Goal: Task Accomplishment & Management: Manage account settings

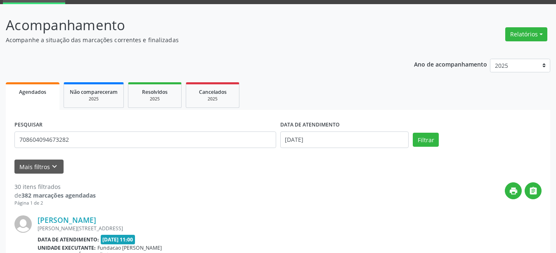
type input "708604094673282"
click at [413, 133] on button "Filtrar" at bounding box center [426, 140] width 26 height 14
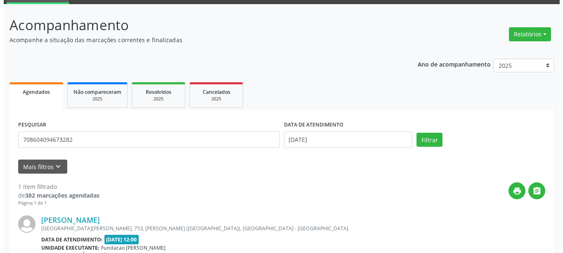
scroll to position [121, 0]
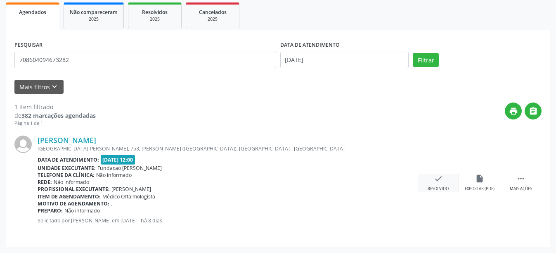
click at [438, 180] on icon "check" at bounding box center [438, 178] width 9 height 9
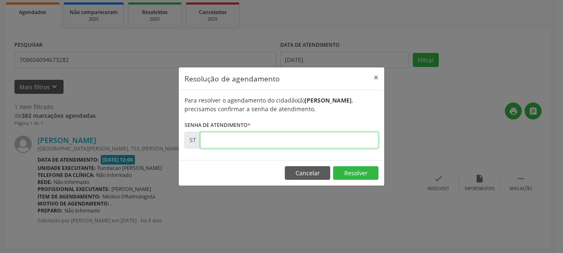
click at [277, 142] on input "text" at bounding box center [289, 140] width 178 height 17
type input "00017628"
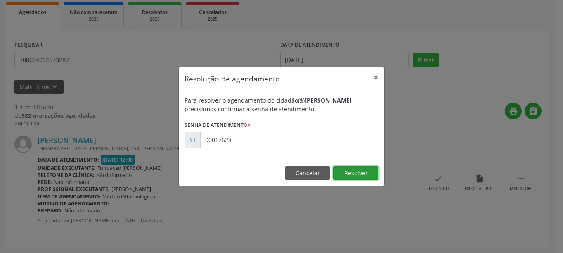
click at [355, 171] on button "Resolver" at bounding box center [355, 173] width 45 height 14
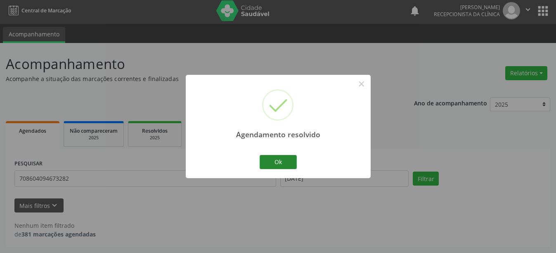
scroll to position [2, 0]
click at [282, 159] on button "Ok" at bounding box center [278, 162] width 37 height 14
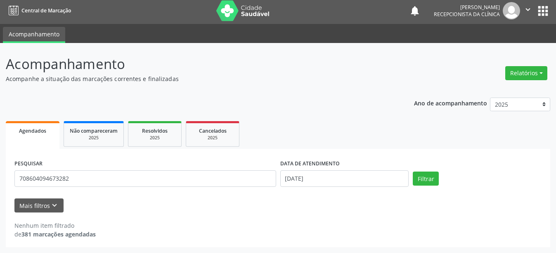
drag, startPoint x: 491, startPoint y: 15, endPoint x: 509, endPoint y: 14, distance: 18.6
click at [509, 14] on div "[PERSON_NAME] Recepcionista da clínica" at bounding box center [477, 10] width 86 height 17
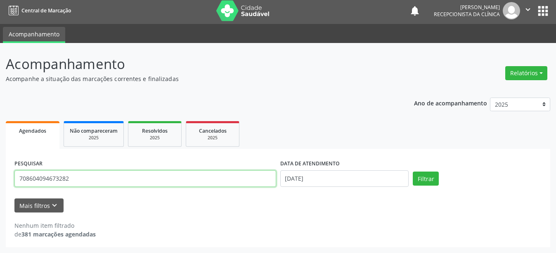
drag, startPoint x: 77, startPoint y: 178, endPoint x: 0, endPoint y: 178, distance: 76.8
click at [0, 178] on div "Acompanhamento Acompanhe a situação das marcações correntes e finalizadas Relat…" at bounding box center [278, 148] width 556 height 210
type input "704103198643771"
click at [413, 171] on button "Filtrar" at bounding box center [426, 178] width 26 height 14
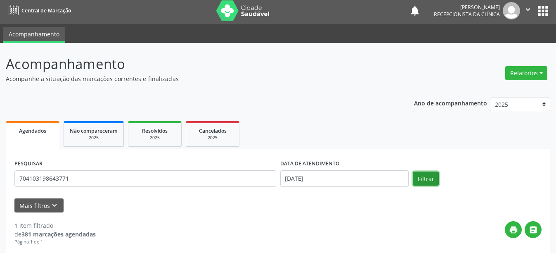
click at [428, 179] on button "Filtrar" at bounding box center [426, 178] width 26 height 14
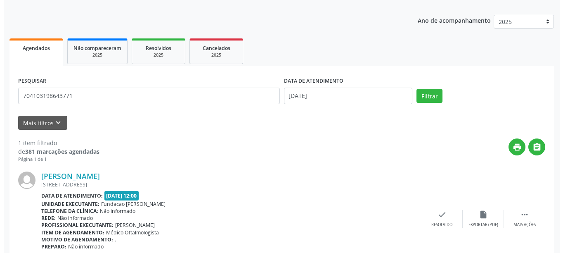
scroll to position [121, 0]
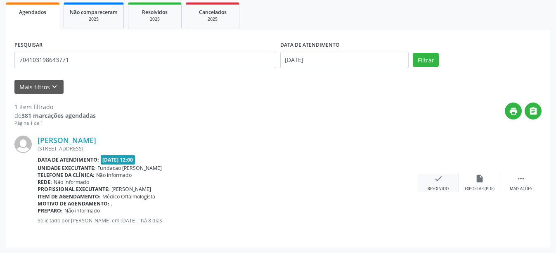
click at [439, 179] on icon "check" at bounding box center [438, 178] width 9 height 9
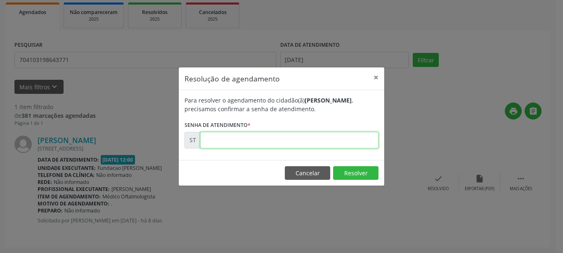
click at [248, 137] on input "text" at bounding box center [289, 140] width 178 height 17
type input "00017657"
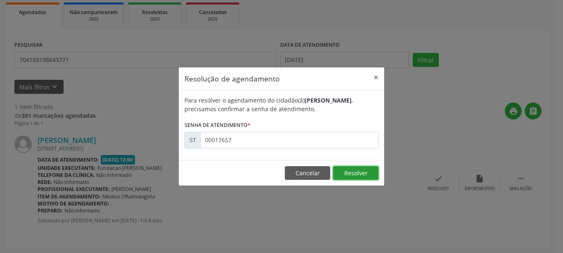
click at [362, 177] on button "Resolver" at bounding box center [355, 173] width 45 height 14
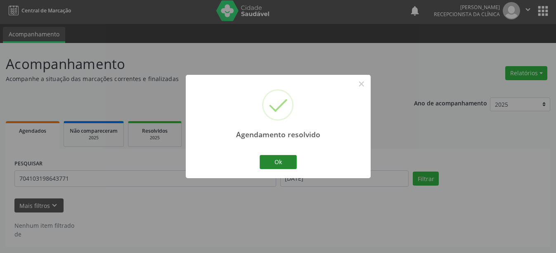
scroll to position [2, 0]
click at [292, 159] on button "Ok" at bounding box center [278, 162] width 37 height 14
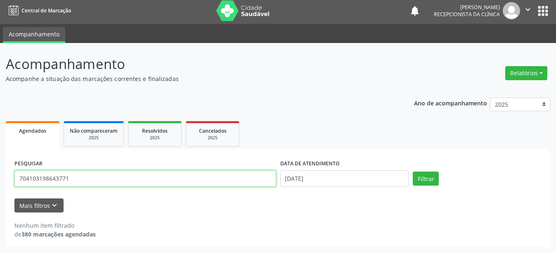
drag, startPoint x: 92, startPoint y: 175, endPoint x: 0, endPoint y: 176, distance: 91.7
click at [0, 176] on div "Acompanhamento Acompanhe a situação das marcações correntes e finalizadas Relat…" at bounding box center [278, 148] width 556 height 210
type input "166018927510002"
click at [413, 171] on button "Filtrar" at bounding box center [426, 178] width 26 height 14
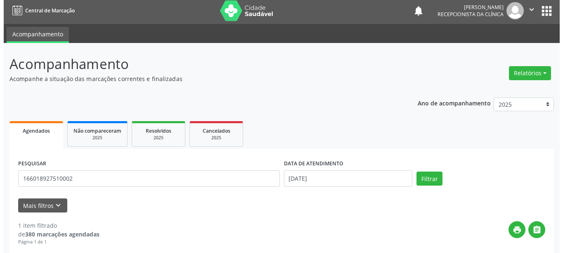
scroll to position [121, 0]
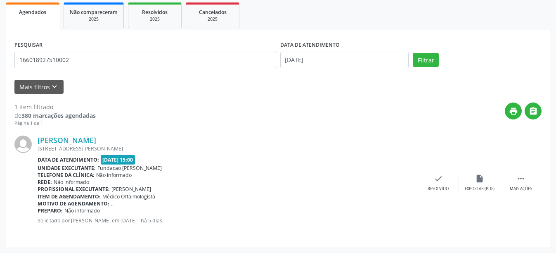
click at [438, 172] on div "[PERSON_NAME] [STREET_ADDRESS][PERSON_NAME] Data de atendimento: [DATE] 15:00 U…" at bounding box center [277, 182] width 527 height 111
click at [438, 181] on icon "check" at bounding box center [438, 178] width 9 height 9
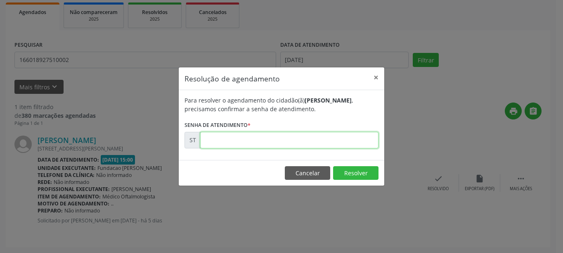
click at [342, 140] on input "text" at bounding box center [289, 140] width 178 height 17
type input "00019589"
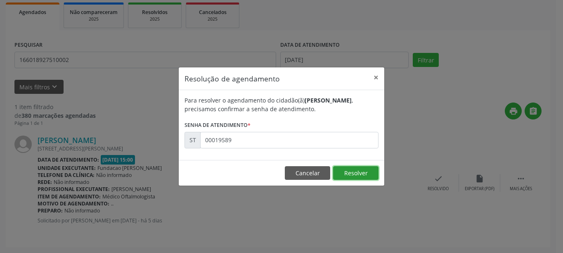
click at [368, 172] on button "Resolver" at bounding box center [355, 173] width 45 height 14
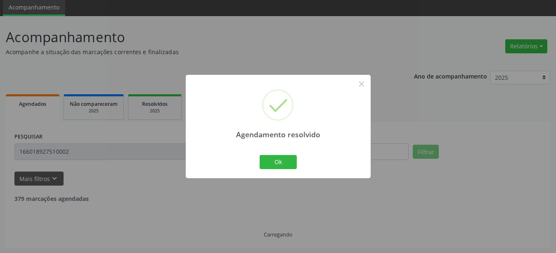
scroll to position [2, 0]
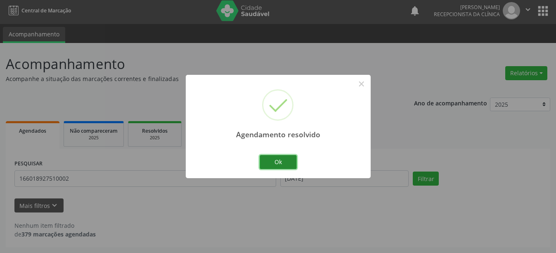
click at [289, 159] on button "Ok" at bounding box center [278, 162] width 37 height 14
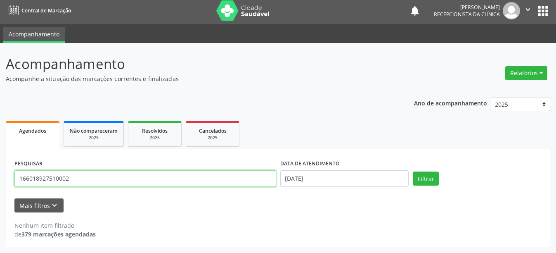
drag, startPoint x: 93, startPoint y: 179, endPoint x: 0, endPoint y: 172, distance: 93.2
click at [0, 172] on div "Acompanhamento Acompanhe a situação das marcações correntes e finalizadas Relat…" at bounding box center [278, 148] width 556 height 210
type input "898005123610369"
click at [413, 171] on button "Filtrar" at bounding box center [426, 178] width 26 height 14
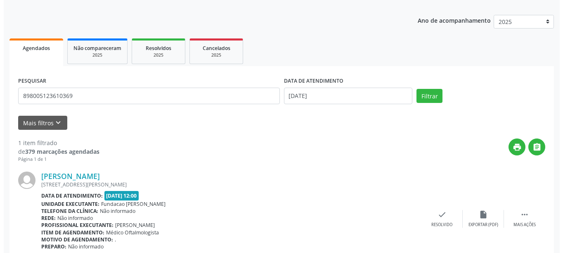
scroll to position [121, 0]
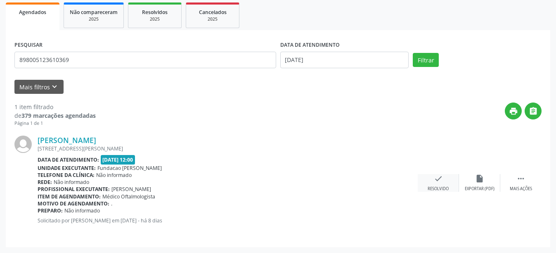
click at [438, 180] on icon "check" at bounding box center [438, 178] width 9 height 9
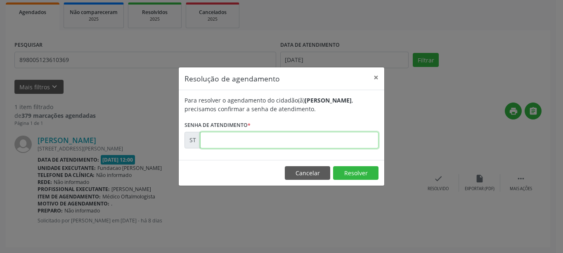
click at [337, 144] on input "text" at bounding box center [289, 140] width 178 height 17
type input "00018009"
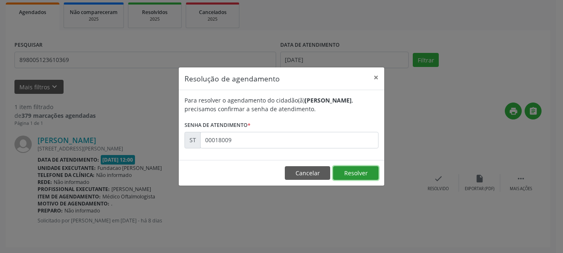
click at [353, 173] on button "Resolver" at bounding box center [355, 173] width 45 height 14
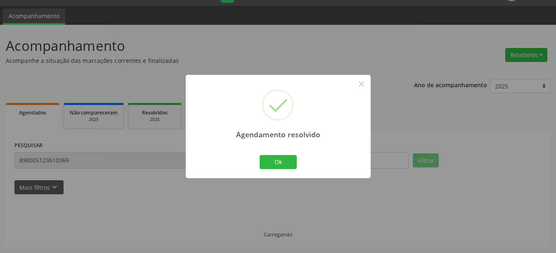
scroll to position [2, 0]
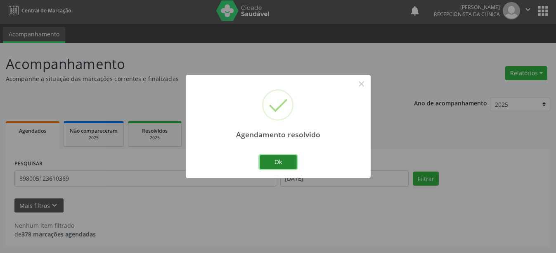
click at [295, 158] on button "Ok" at bounding box center [278, 162] width 37 height 14
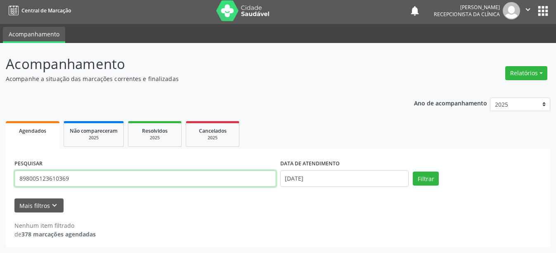
drag, startPoint x: 91, startPoint y: 177, endPoint x: 10, endPoint y: 177, distance: 80.9
click at [10, 177] on div "PESQUISAR 898005123610369 DATA DE ATENDIMENTO [DATE] Filtrar UNIDADE DE REFERÊN…" at bounding box center [278, 198] width 545 height 98
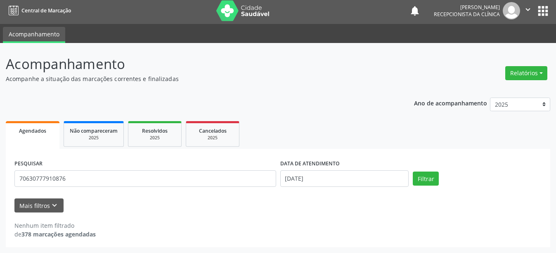
click at [378, 123] on ul "Agendados Não compareceram 2025 Resolvidos 2025 Cancelados 2025" at bounding box center [278, 134] width 545 height 30
click at [420, 173] on button "Filtrar" at bounding box center [426, 178] width 26 height 14
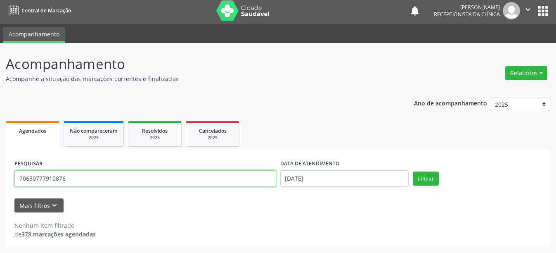
drag, startPoint x: 43, startPoint y: 178, endPoint x: 0, endPoint y: 175, distance: 43.0
click at [0, 175] on div "Acompanhamento Acompanhe a situação das marcações correntes e finalizadas Relat…" at bounding box center [278, 148] width 556 height 210
type input "706307779108776"
click at [413, 171] on button "Filtrar" at bounding box center [426, 178] width 26 height 14
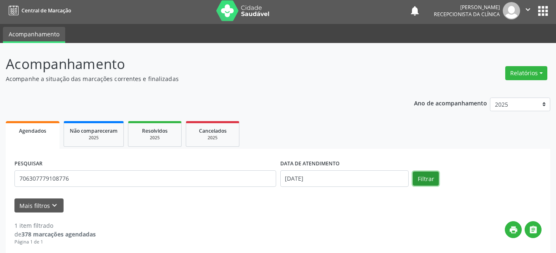
click at [426, 177] on button "Filtrar" at bounding box center [426, 178] width 26 height 14
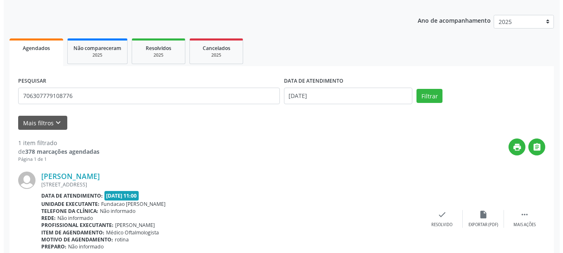
scroll to position [121, 0]
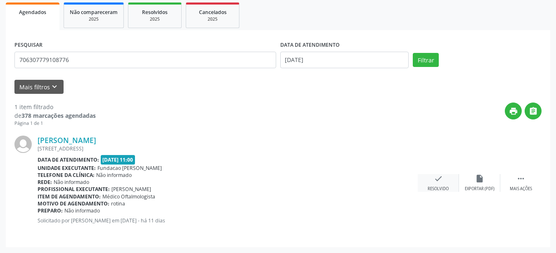
click at [440, 184] on div "check Resolvido" at bounding box center [438, 183] width 41 height 18
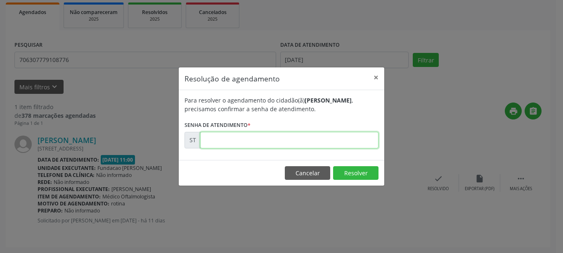
click at [250, 135] on input "text" at bounding box center [289, 140] width 178 height 17
type input "00017177"
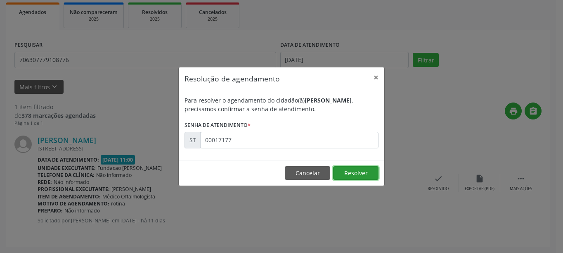
click at [354, 176] on button "Resolver" at bounding box center [355, 173] width 45 height 14
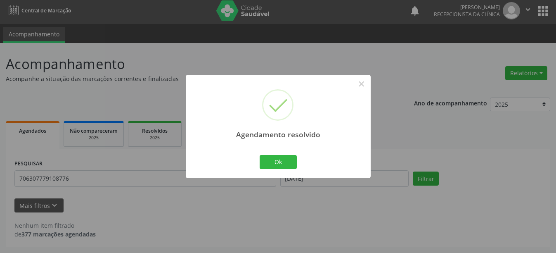
scroll to position [2, 0]
click at [286, 159] on button "Ok" at bounding box center [278, 162] width 37 height 14
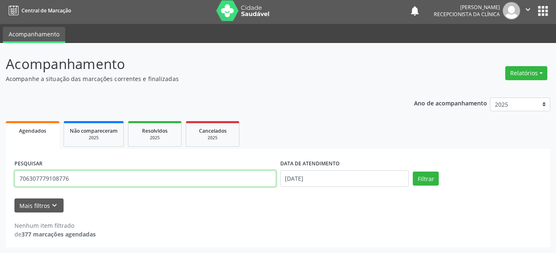
drag, startPoint x: 73, startPoint y: 181, endPoint x: 0, endPoint y: 172, distance: 73.6
click at [0, 172] on div "Acompanhamento Acompanhe a situação das marcações correntes e finalizadas Relat…" at bounding box center [278, 148] width 556 height 210
type input "898002996595558"
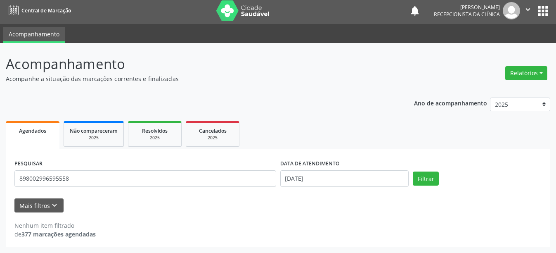
click at [318, 85] on div "Acompanhamento Acompanhe a situação das marcações correntes e finalizadas Relat…" at bounding box center [278, 150] width 545 height 193
click at [427, 180] on button "Filtrar" at bounding box center [426, 178] width 26 height 14
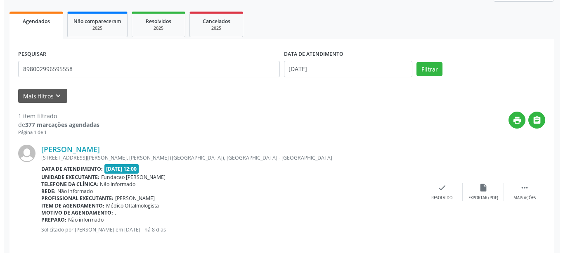
scroll to position [121, 0]
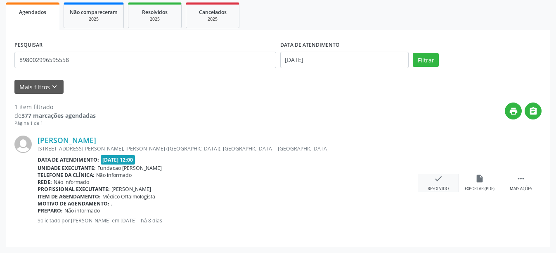
click at [441, 181] on icon "check" at bounding box center [438, 178] width 9 height 9
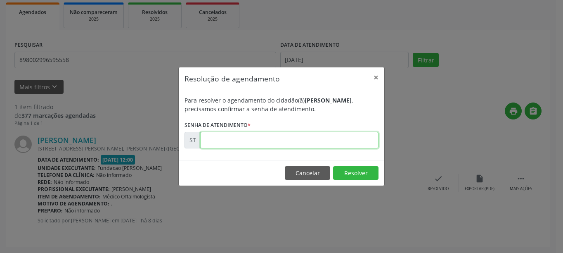
click at [336, 141] on input "text" at bounding box center [289, 140] width 178 height 17
type input "00017633"
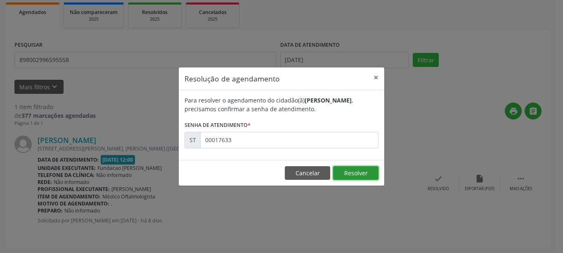
click at [358, 173] on button "Resolver" at bounding box center [355, 173] width 45 height 14
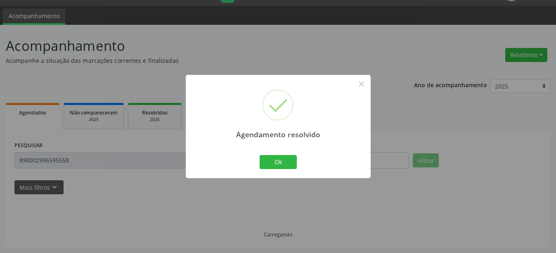
scroll to position [2, 0]
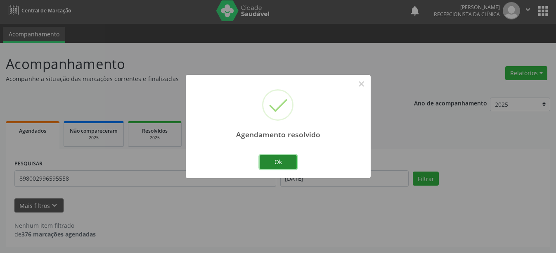
click at [284, 161] on button "Ok" at bounding box center [278, 162] width 37 height 14
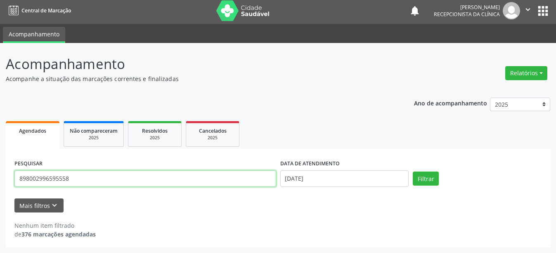
drag, startPoint x: 127, startPoint y: 180, endPoint x: 0, endPoint y: 171, distance: 127.5
click at [0, 171] on div "Acompanhamento Acompanhe a situação das marcações correntes e finalizadas Relat…" at bounding box center [278, 148] width 556 height 210
type input "898003711798421"
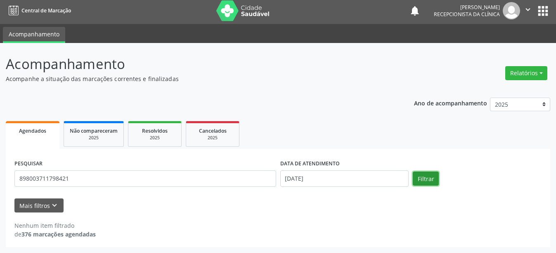
click at [432, 178] on button "Filtrar" at bounding box center [426, 178] width 26 height 14
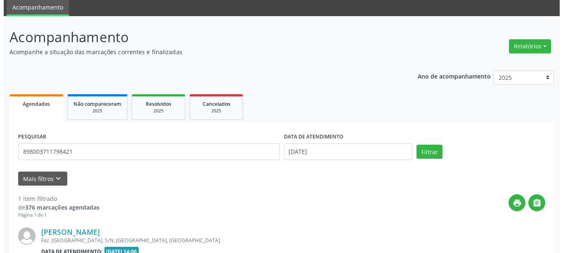
scroll to position [112, 0]
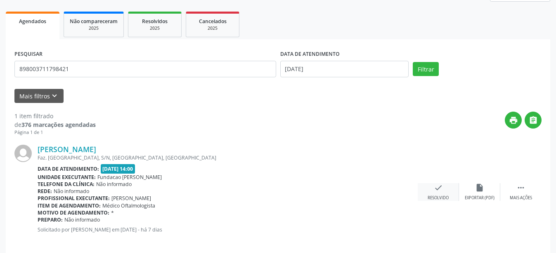
click at [443, 187] on icon "check" at bounding box center [438, 187] width 9 height 9
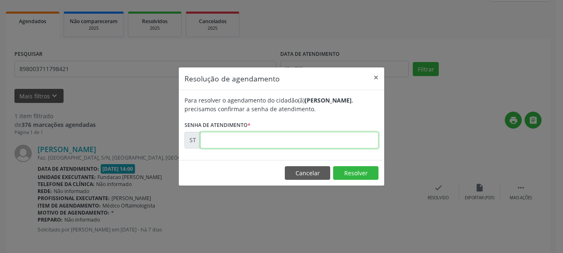
click at [276, 136] on input "text" at bounding box center [289, 140] width 178 height 17
type input "00018507"
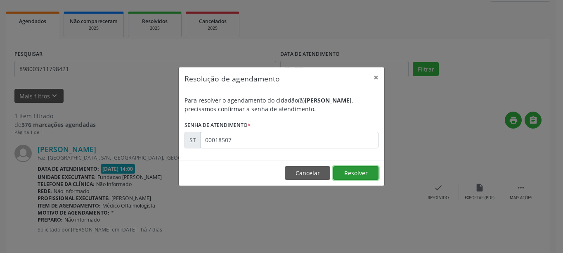
click at [358, 175] on button "Resolver" at bounding box center [355, 173] width 45 height 14
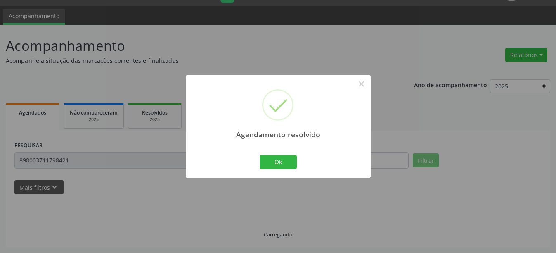
scroll to position [2, 0]
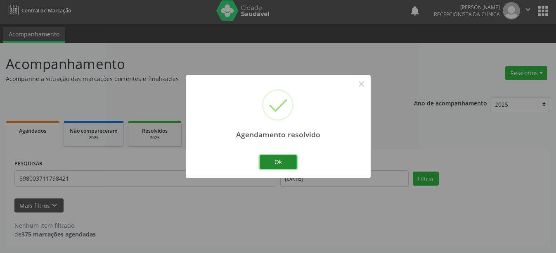
click at [290, 165] on button "Ok" at bounding box center [278, 162] width 37 height 14
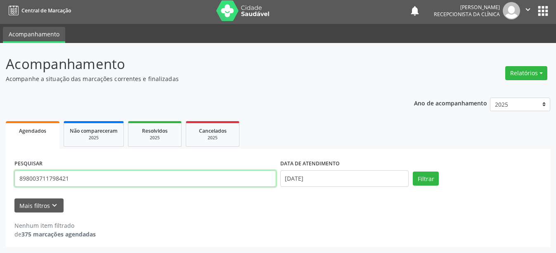
drag, startPoint x: 78, startPoint y: 177, endPoint x: 2, endPoint y: 172, distance: 76.9
click at [2, 172] on div "Acompanhamento Acompanhe a situação das marcações correntes e finalizadas Relat…" at bounding box center [278, 148] width 556 height 210
type input "708005879503526"
click at [413, 171] on button "Filtrar" at bounding box center [426, 178] width 26 height 14
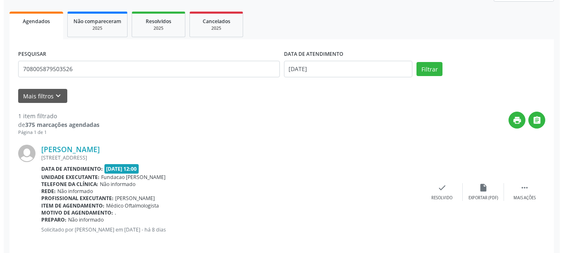
scroll to position [121, 0]
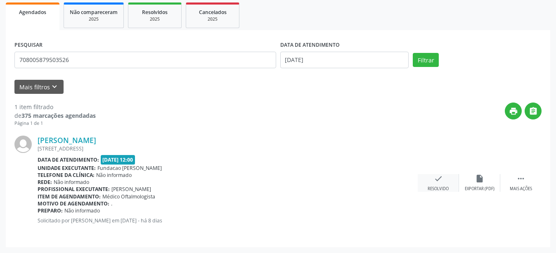
click at [435, 176] on icon "check" at bounding box center [438, 178] width 9 height 9
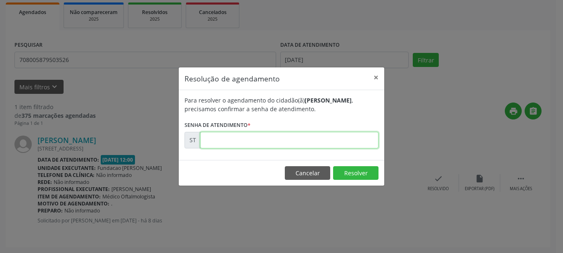
click at [312, 138] on input "text" at bounding box center [289, 140] width 178 height 17
type input "00017649"
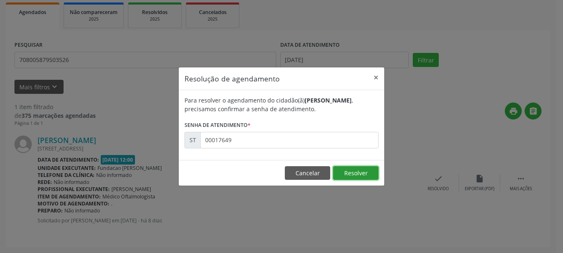
click at [361, 170] on button "Resolver" at bounding box center [355, 173] width 45 height 14
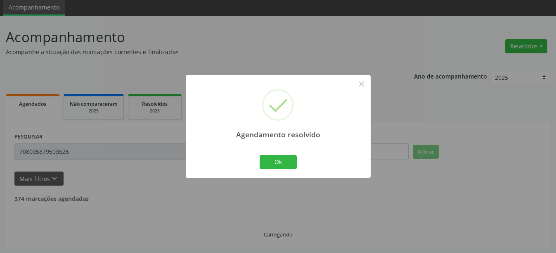
scroll to position [2, 0]
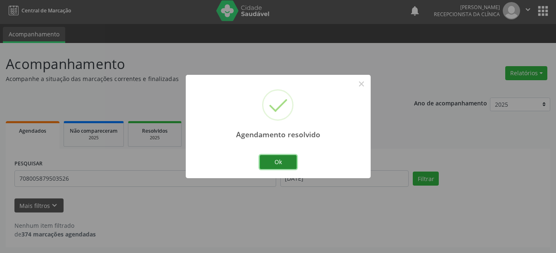
click at [283, 164] on button "Ok" at bounding box center [278, 162] width 37 height 14
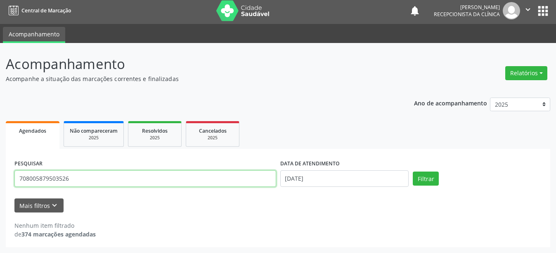
drag, startPoint x: 81, startPoint y: 180, endPoint x: 0, endPoint y: 161, distance: 83.4
click at [0, 161] on div "Acompanhamento Acompanhe a situação das marcações correntes e finalizadas Relat…" at bounding box center [278, 148] width 556 height 210
type input "702008801837888"
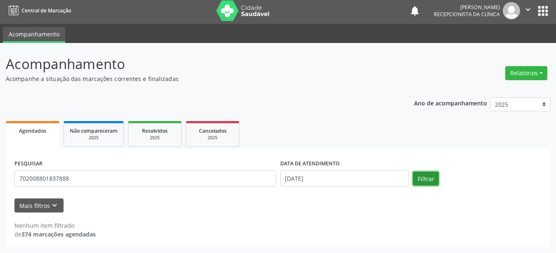
click at [419, 183] on button "Filtrar" at bounding box center [426, 178] width 26 height 14
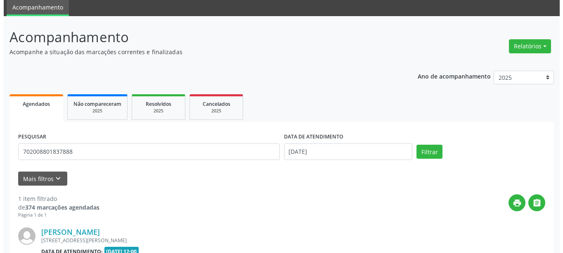
scroll to position [112, 0]
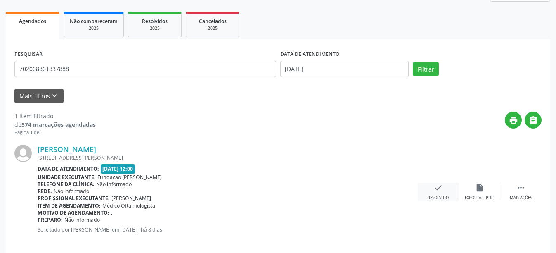
click at [437, 191] on icon "check" at bounding box center [438, 187] width 9 height 9
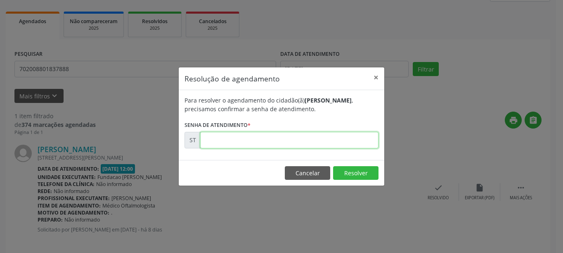
click at [232, 145] on input "text" at bounding box center [289, 140] width 178 height 17
type input "00017637"
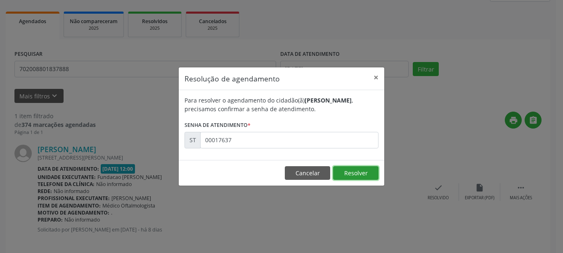
click at [350, 171] on button "Resolver" at bounding box center [355, 173] width 45 height 14
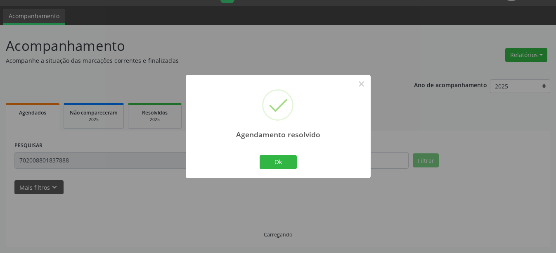
scroll to position [2, 0]
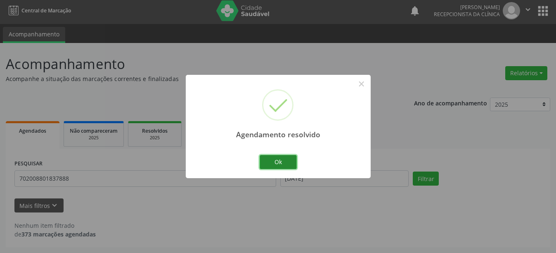
click at [274, 162] on button "Ok" at bounding box center [278, 162] width 37 height 14
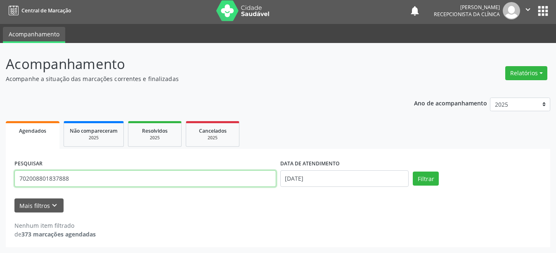
drag, startPoint x: 81, startPoint y: 177, endPoint x: 8, endPoint y: 169, distance: 73.1
click at [8, 169] on div "PESQUISAR 702008801837888 DATA DE ATENDIMENTO [DATE] Filtrar UNIDADE DE REFERÊN…" at bounding box center [278, 198] width 545 height 98
type input "898002988170705"
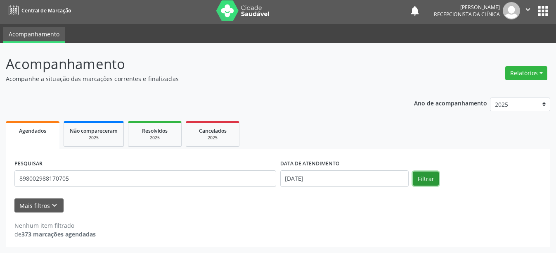
click at [425, 181] on button "Filtrar" at bounding box center [426, 178] width 26 height 14
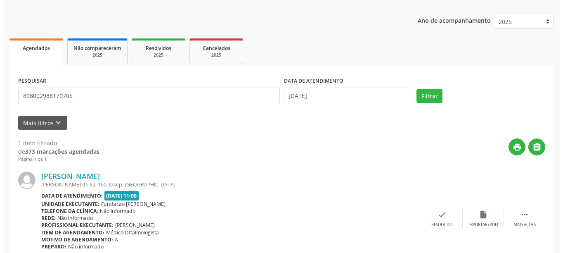
scroll to position [121, 0]
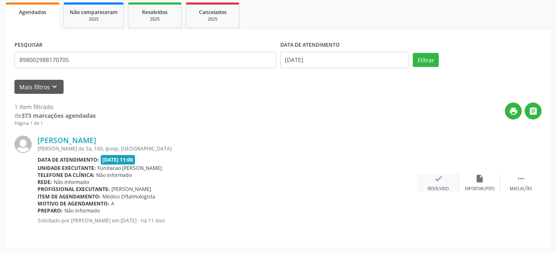
click at [433, 184] on div "check Resolvido" at bounding box center [438, 183] width 41 height 18
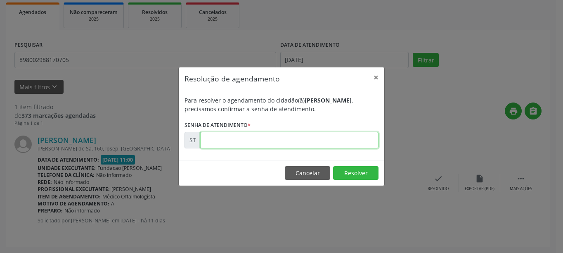
click at [303, 137] on input "text" at bounding box center [289, 140] width 178 height 17
type input "00017191"
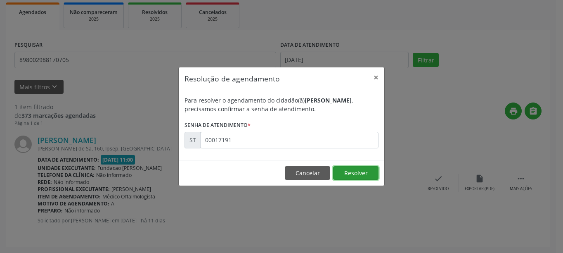
click at [370, 171] on button "Resolver" at bounding box center [355, 173] width 45 height 14
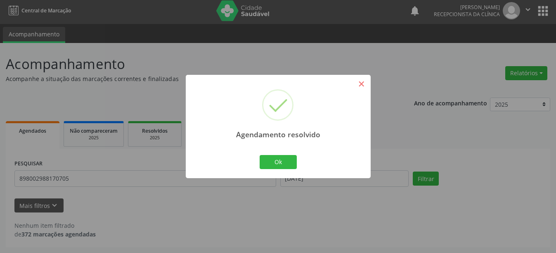
scroll to position [2, 0]
click at [292, 160] on button "Ok" at bounding box center [278, 162] width 37 height 14
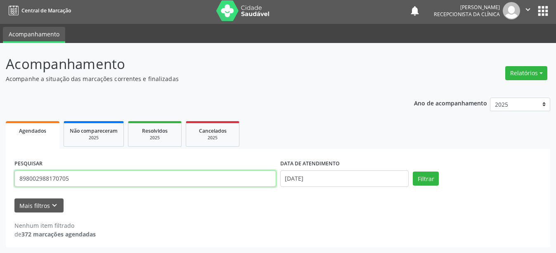
drag, startPoint x: 85, startPoint y: 178, endPoint x: 8, endPoint y: 177, distance: 76.8
click at [8, 177] on div "PESQUISAR 898002988170705 DATA DE ATENDIMENTO [DATE] Filtrar UNIDADE DE REFERÊN…" at bounding box center [278, 198] width 545 height 98
type input "7"
type input "700605976125262"
click at [413, 171] on button "Filtrar" at bounding box center [426, 178] width 26 height 14
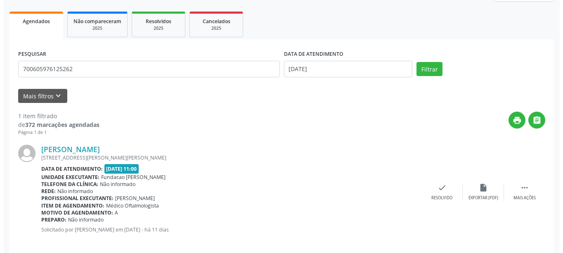
scroll to position [121, 0]
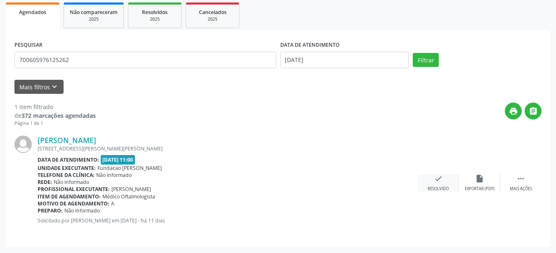
click at [437, 180] on icon "check" at bounding box center [438, 178] width 9 height 9
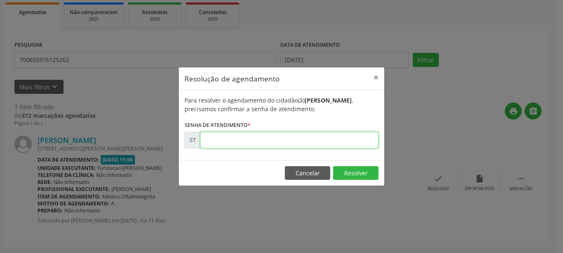
click at [282, 137] on input "text" at bounding box center [289, 140] width 178 height 17
type input "00017195"
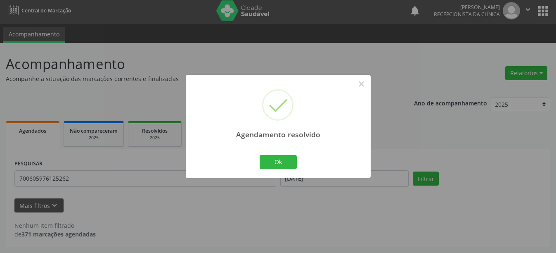
scroll to position [2, 0]
click at [286, 162] on button "Ok" at bounding box center [278, 162] width 37 height 14
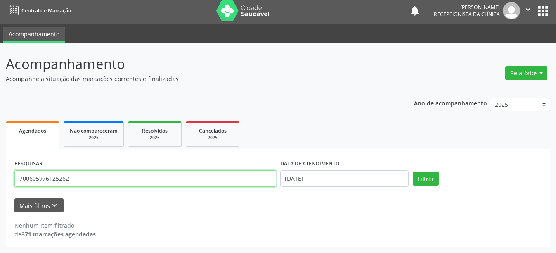
drag, startPoint x: 83, startPoint y: 179, endPoint x: 17, endPoint y: 176, distance: 66.1
click at [17, 176] on input "700605976125262" at bounding box center [145, 178] width 262 height 17
type input "705609418220210"
click at [413, 171] on button "Filtrar" at bounding box center [426, 178] width 26 height 14
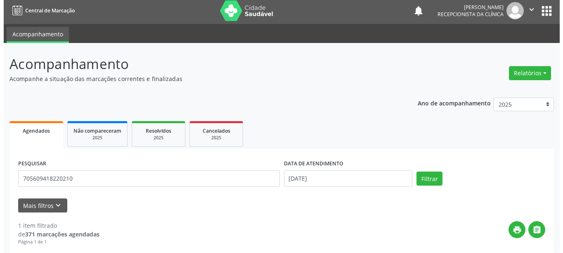
scroll to position [126, 0]
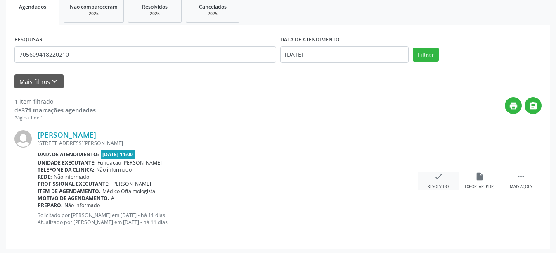
click at [429, 179] on div "check Resolvido" at bounding box center [438, 181] width 41 height 18
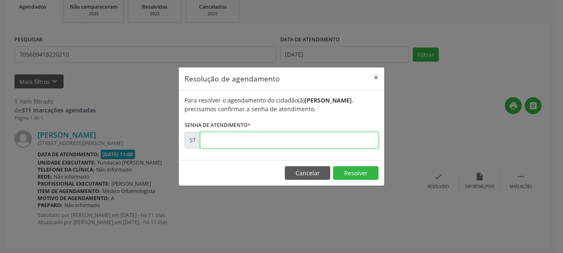
click at [258, 145] on input "text" at bounding box center [289, 140] width 178 height 17
type input "00017186"
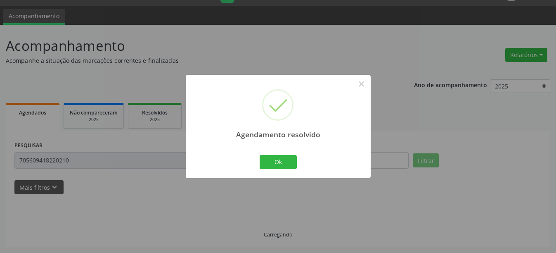
scroll to position [2, 0]
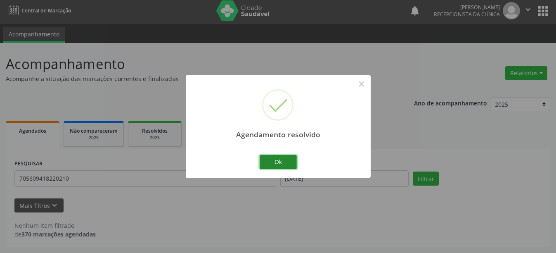
click at [284, 161] on button "Ok" at bounding box center [278, 162] width 37 height 14
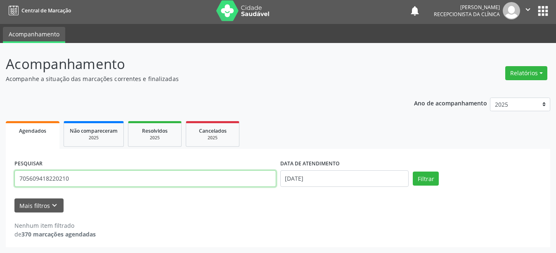
drag, startPoint x: 88, startPoint y: 179, endPoint x: 15, endPoint y: 177, distance: 72.7
click at [15, 177] on input "705609418220210" at bounding box center [145, 178] width 262 height 17
type input "709706019361790"
click at [413, 171] on button "Filtrar" at bounding box center [426, 178] width 26 height 14
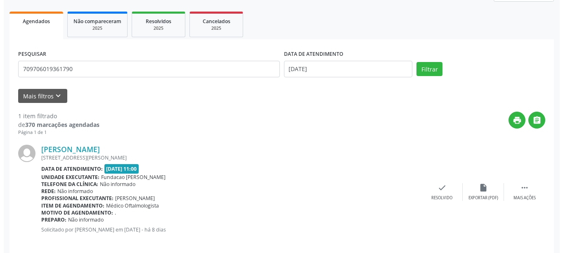
scroll to position [121, 0]
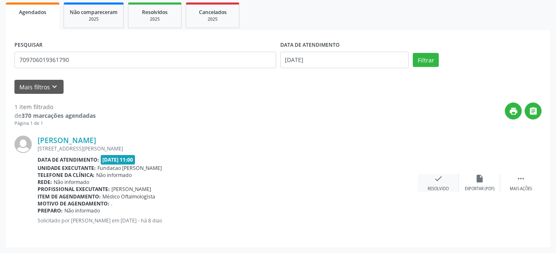
click at [444, 180] on div "check Resolvido" at bounding box center [438, 183] width 41 height 18
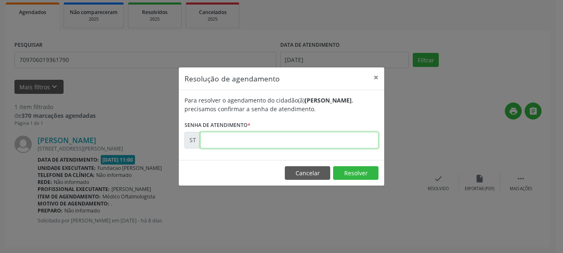
click at [295, 138] on input "text" at bounding box center [289, 140] width 178 height 17
type input "00017623"
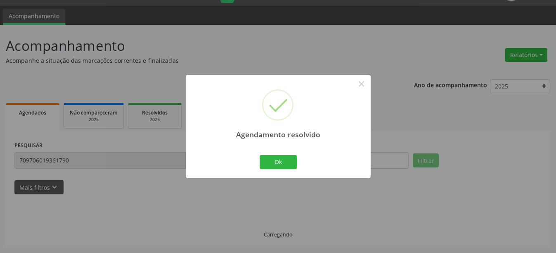
scroll to position [2, 0]
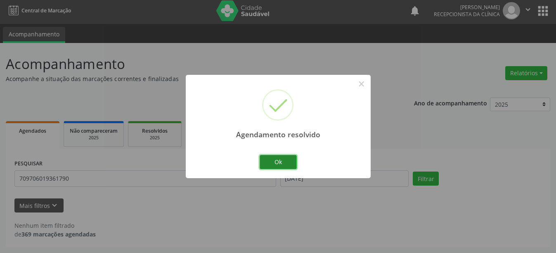
click at [276, 163] on button "Ok" at bounding box center [278, 162] width 37 height 14
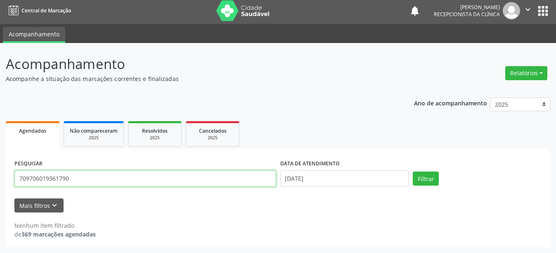
drag, startPoint x: 104, startPoint y: 176, endPoint x: 10, endPoint y: 175, distance: 94.2
click at [10, 175] on div "PESQUISAR 709706019361790 DATA DE ATENDIMENTO [DATE] Filtrar UNIDADE DE REFERÊN…" at bounding box center [278, 198] width 545 height 98
type input "898003416425075"
click at [413, 171] on button "Filtrar" at bounding box center [426, 178] width 26 height 14
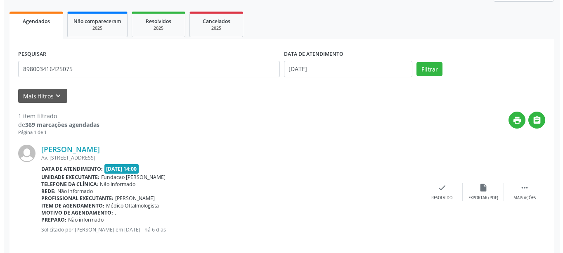
scroll to position [121, 0]
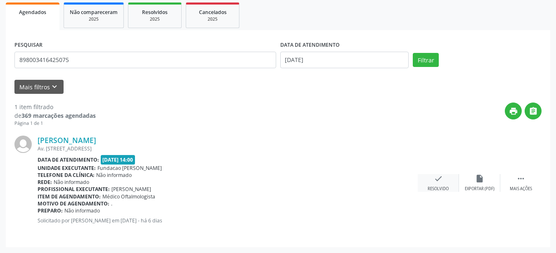
click at [431, 181] on div "check Resolvido" at bounding box center [438, 183] width 41 height 18
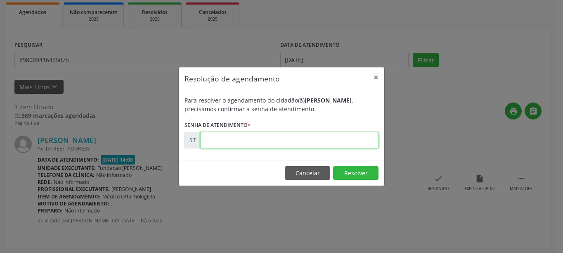
click at [335, 140] on input "text" at bounding box center [289, 140] width 178 height 17
type input "00019146"
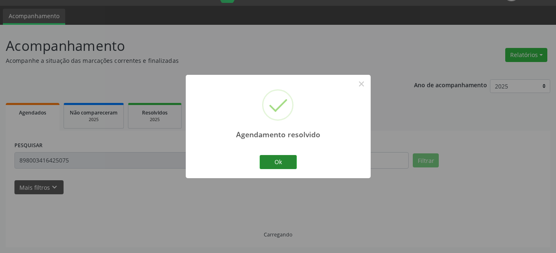
scroll to position [2, 0]
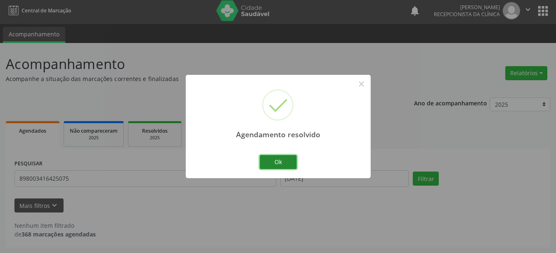
click at [282, 159] on button "Ok" at bounding box center [278, 162] width 37 height 14
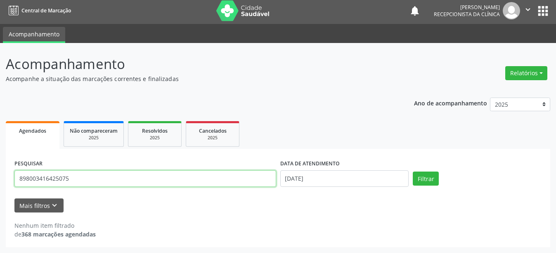
drag, startPoint x: 89, startPoint y: 171, endPoint x: 0, endPoint y: 166, distance: 88.9
click at [0, 166] on div "Acompanhamento Acompanhe a situação das marcações correntes e finalizadas Relat…" at bounding box center [278, 148] width 556 height 210
click at [413, 171] on button "Filtrar" at bounding box center [426, 178] width 26 height 14
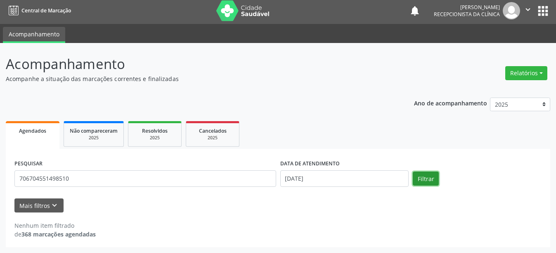
click at [429, 182] on button "Filtrar" at bounding box center [426, 178] width 26 height 14
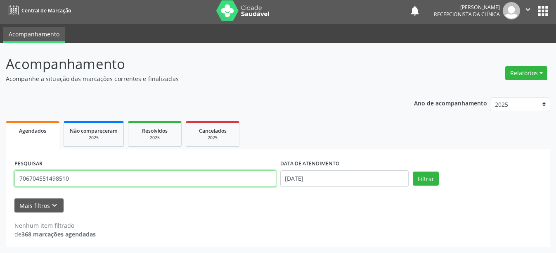
drag, startPoint x: 109, startPoint y: 178, endPoint x: 97, endPoint y: 175, distance: 12.4
click at [41, 177] on input "706704551498510" at bounding box center [145, 178] width 262 height 17
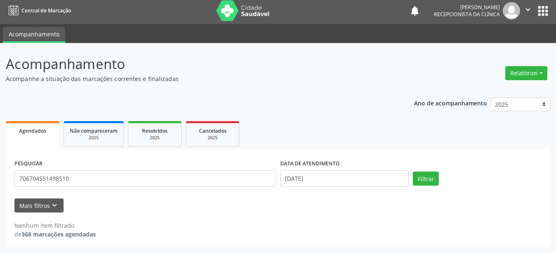
click at [323, 126] on ul "Agendados Não compareceram 2025 Resolvidos 2025 Cancelados 2025" at bounding box center [278, 134] width 545 height 30
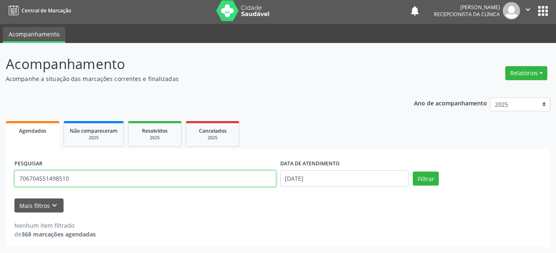
drag, startPoint x: 87, startPoint y: 181, endPoint x: 0, endPoint y: 172, distance: 87.2
click at [0, 172] on div "Acompanhamento Acompanhe a situação das marcações correntes e finalizadas Relat…" at bounding box center [278, 148] width 556 height 210
type input "706704551498510"
click at [413, 171] on button "Filtrar" at bounding box center [426, 178] width 26 height 14
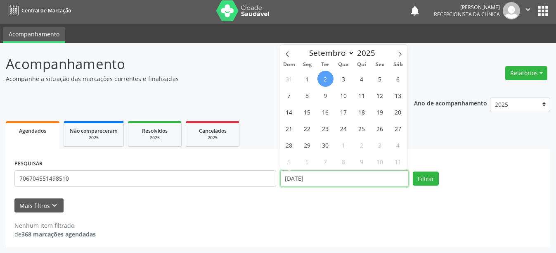
drag, startPoint x: 343, startPoint y: 177, endPoint x: 298, endPoint y: 175, distance: 45.1
click at [298, 175] on input "[DATE]" at bounding box center [344, 178] width 129 height 17
click at [285, 51] on span at bounding box center [287, 52] width 14 height 14
select select "7"
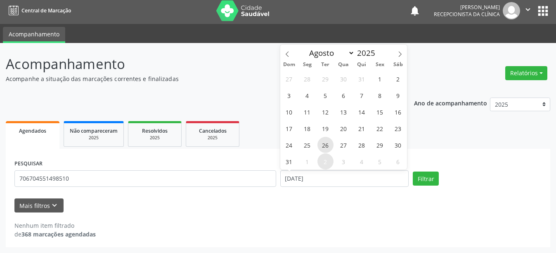
click at [329, 145] on span "26" at bounding box center [326, 145] width 16 height 16
type input "[DATE]"
click at [453, 148] on ul "Agendados Não compareceram 2025 Resolvidos 2025 Cancelados 2025" at bounding box center [278, 134] width 545 height 30
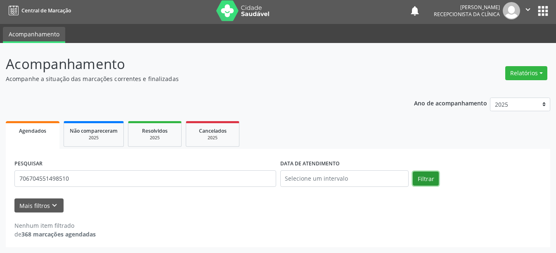
click at [430, 177] on button "Filtrar" at bounding box center [426, 178] width 26 height 14
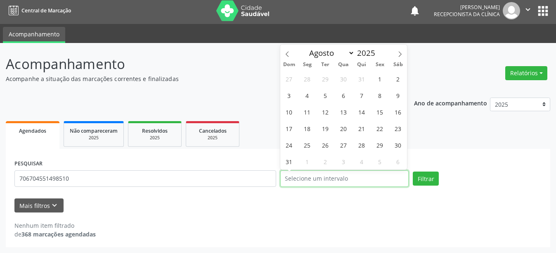
click at [355, 175] on input "text" at bounding box center [344, 178] width 129 height 17
click at [331, 147] on span "26" at bounding box center [326, 145] width 16 height 16
type input "[DATE]"
click at [331, 147] on span "26" at bounding box center [326, 145] width 16 height 16
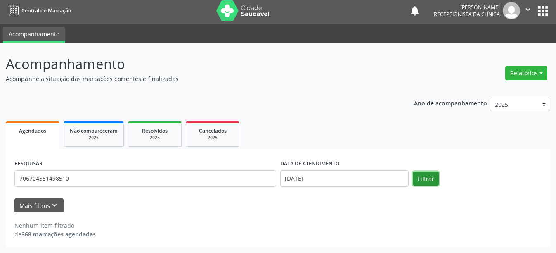
click at [428, 178] on button "Filtrar" at bounding box center [426, 178] width 26 height 14
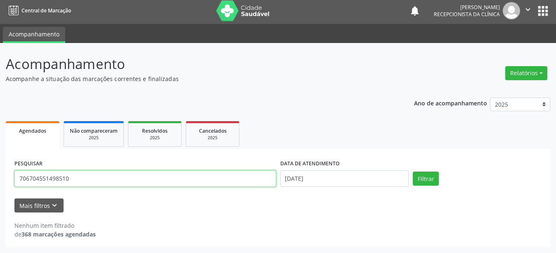
drag, startPoint x: 91, startPoint y: 179, endPoint x: 9, endPoint y: 178, distance: 81.4
click at [9, 178] on div "PESQUISAR 706704551498510 DATA DE ATENDIMENTO [DATE] Filtrar UNIDADE DE REFERÊN…" at bounding box center [278, 198] width 545 height 98
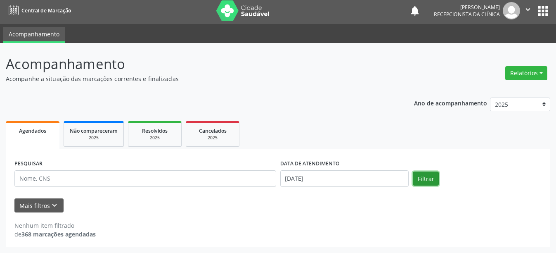
click at [422, 176] on button "Filtrar" at bounding box center [426, 178] width 26 height 14
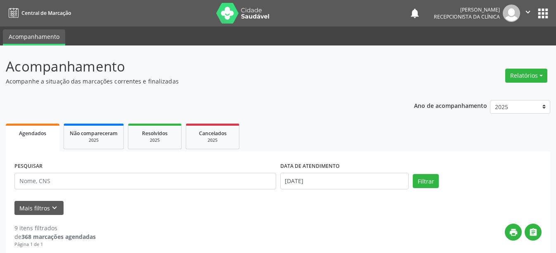
scroll to position [41, 0]
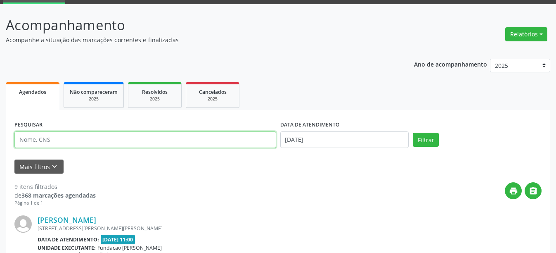
click at [110, 143] on input "text" at bounding box center [145, 139] width 262 height 17
type input "706704551498510"
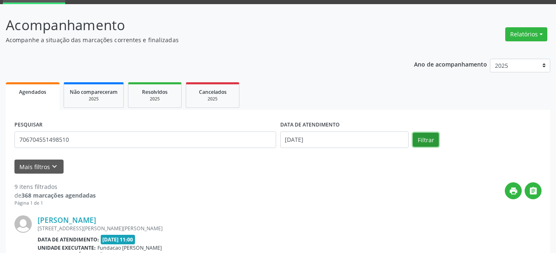
click at [424, 138] on button "Filtrar" at bounding box center [426, 140] width 26 height 14
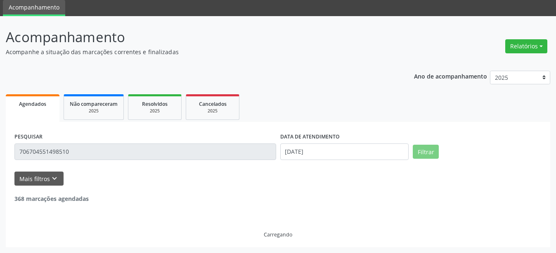
scroll to position [2, 0]
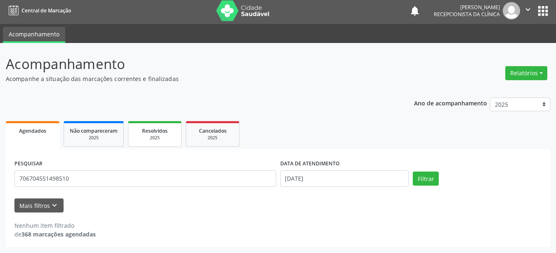
click at [103, 130] on span "Não compareceram" at bounding box center [94, 130] width 48 height 7
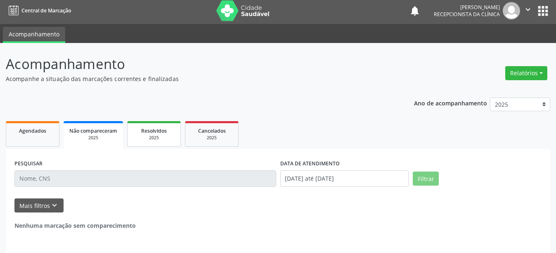
scroll to position [0, 0]
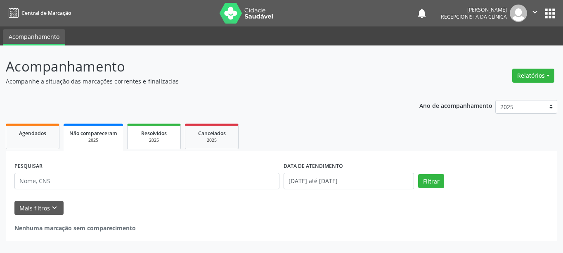
click at [149, 139] on div "2025" at bounding box center [153, 140] width 41 height 6
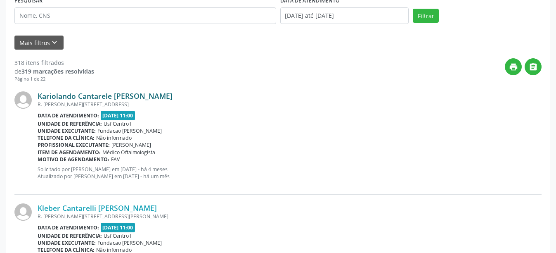
scroll to position [41, 0]
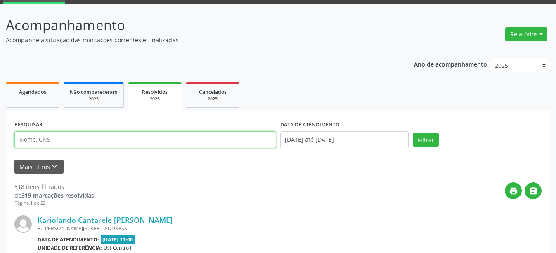
click at [57, 139] on input "text" at bounding box center [145, 139] width 262 height 17
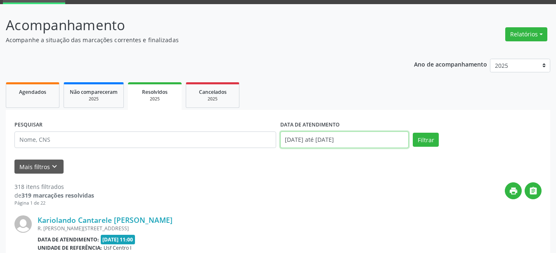
click at [373, 137] on input "[DATE] até [DATE]" at bounding box center [344, 139] width 129 height 17
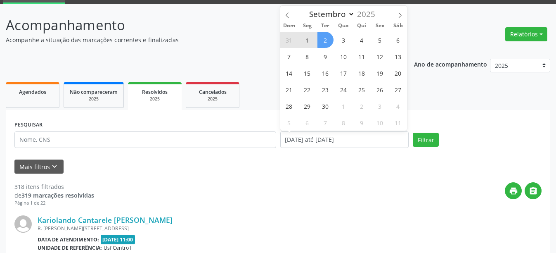
click at [325, 38] on span "2" at bounding box center [326, 40] width 16 height 16
type input "[DATE]"
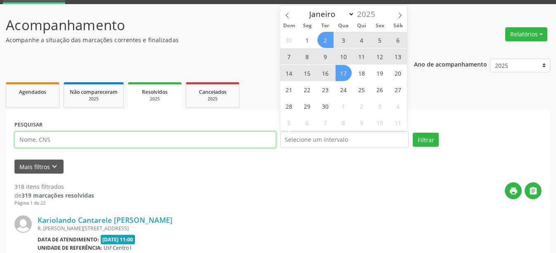
click at [173, 135] on input "text" at bounding box center [145, 139] width 262 height 17
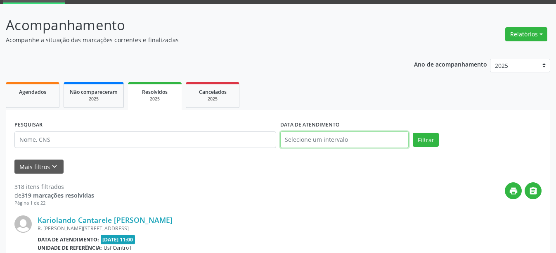
click at [379, 139] on input "text" at bounding box center [344, 139] width 129 height 17
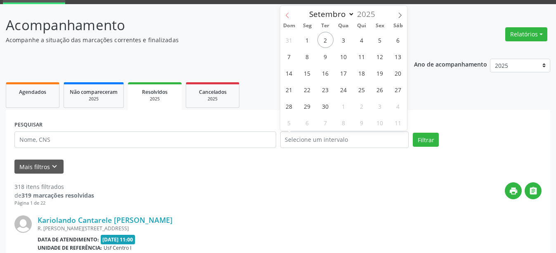
click at [288, 15] on icon at bounding box center [288, 15] width 6 height 6
select select "7"
click at [328, 103] on span "26" at bounding box center [326, 106] width 16 height 16
type input "[DATE]"
click at [433, 134] on button "Filtrar" at bounding box center [426, 140] width 26 height 14
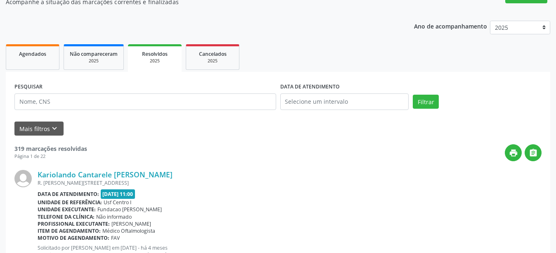
scroll to position [0, 0]
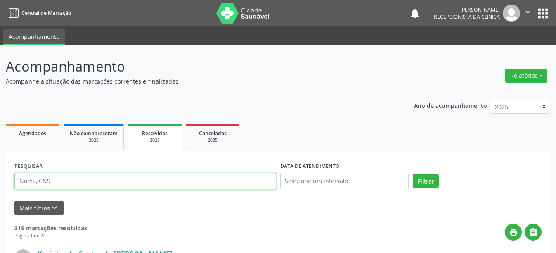
drag, startPoint x: 83, startPoint y: 179, endPoint x: 68, endPoint y: 178, distance: 15.7
click at [68, 178] on input "text" at bounding box center [145, 181] width 262 height 17
type input "2091360309500008"
click at [434, 187] on button "Filtrar" at bounding box center [426, 181] width 26 height 14
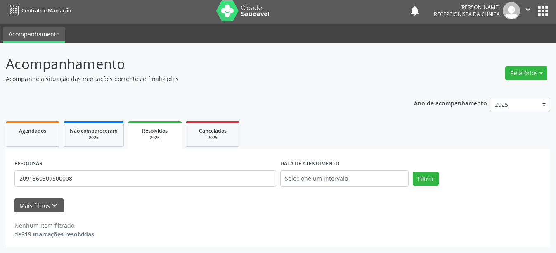
scroll to position [2, 0]
click at [12, 121] on link "Agendados" at bounding box center [33, 134] width 54 height 26
click at [24, 129] on span "Agendados" at bounding box center [32, 130] width 27 height 7
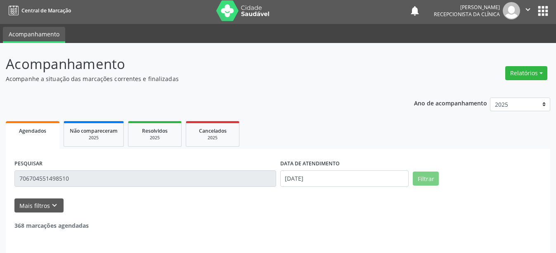
click at [51, 133] on div "Agendados" at bounding box center [33, 130] width 42 height 9
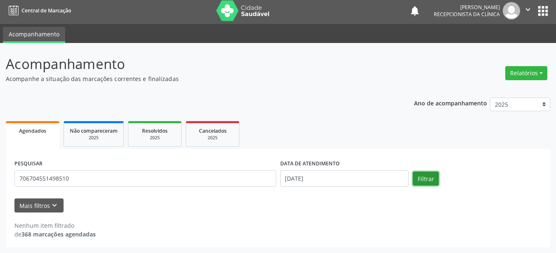
click at [427, 177] on button "Filtrar" at bounding box center [426, 178] width 26 height 14
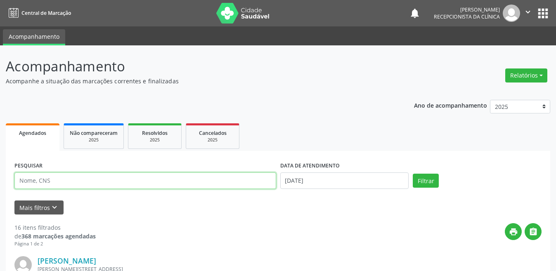
click at [67, 181] on input "text" at bounding box center [145, 181] width 262 height 17
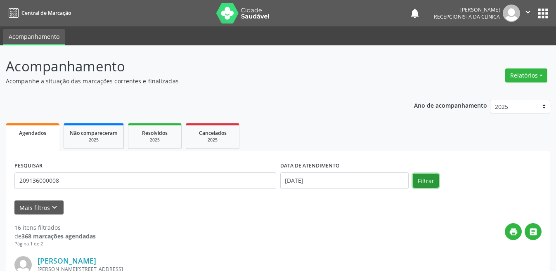
click at [421, 183] on button "Filtrar" at bounding box center [426, 181] width 26 height 14
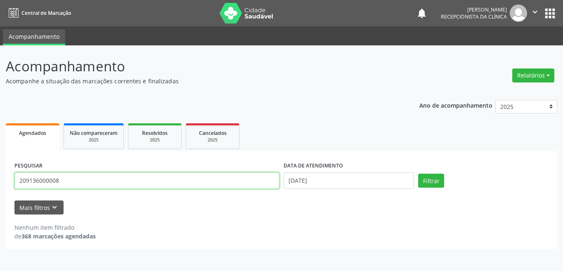
drag, startPoint x: 83, startPoint y: 180, endPoint x: 0, endPoint y: 184, distance: 83.1
click at [0, 184] on div "Acompanhamento Acompanhe a situação das marcações correntes e finalizadas Relat…" at bounding box center [281, 158] width 563 height 226
type input "209136030950008"
click at [418, 174] on button "Filtrar" at bounding box center [431, 181] width 26 height 14
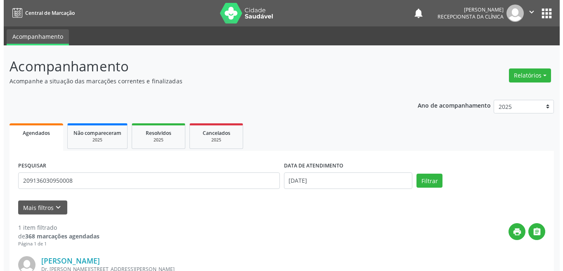
scroll to position [102, 0]
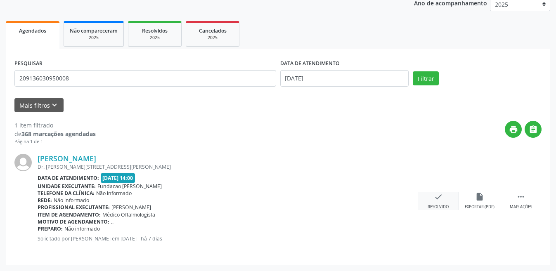
click at [432, 203] on div "check Resolvido" at bounding box center [438, 201] width 41 height 18
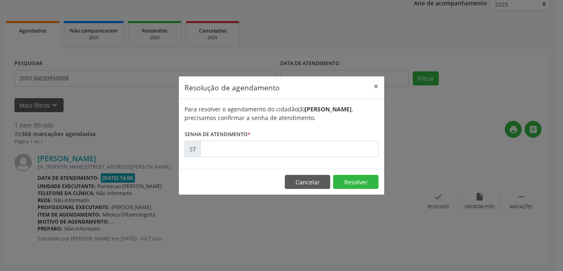
click at [282, 159] on div "Para resolver o agendamento do cidadão(ã) Eleuza Teixeira Veras , precisamos co…" at bounding box center [282, 134] width 206 height 70
click at [280, 149] on input "text" at bounding box center [289, 149] width 178 height 17
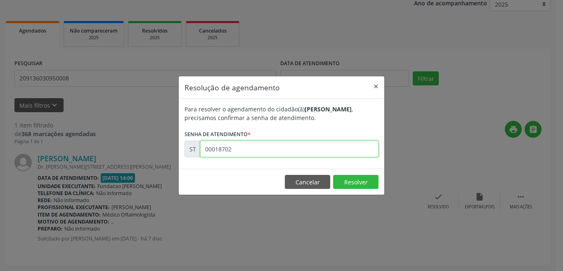
type input "00018702"
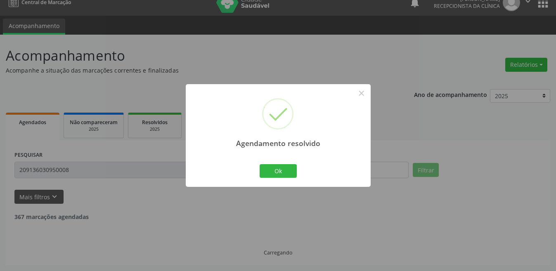
scroll to position [0, 0]
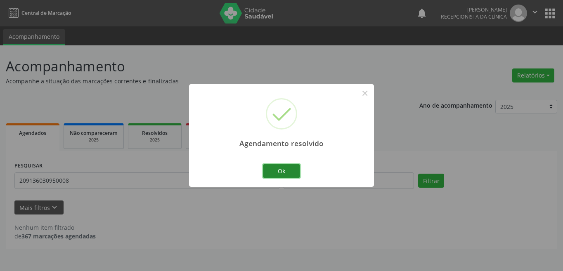
click at [289, 170] on button "Ok" at bounding box center [281, 171] width 37 height 14
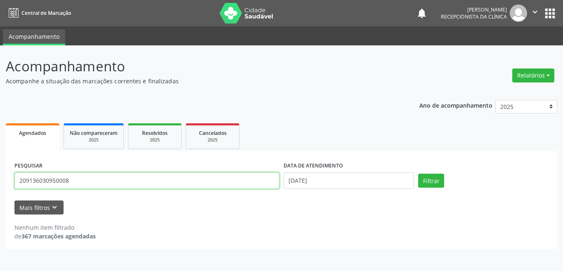
drag, startPoint x: 84, startPoint y: 178, endPoint x: 7, endPoint y: 176, distance: 76.8
click at [7, 176] on div "PESQUISAR 209136030950008 DATA DE ATENDIMENTO 02/09/2025 Filtrar UNIDADE DE REF…" at bounding box center [282, 200] width 552 height 98
type input "706807764346221"
click at [418, 174] on button "Filtrar" at bounding box center [431, 181] width 26 height 14
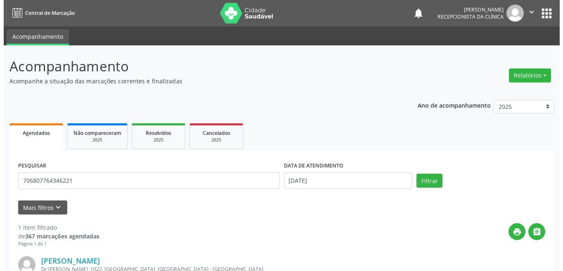
scroll to position [102, 0]
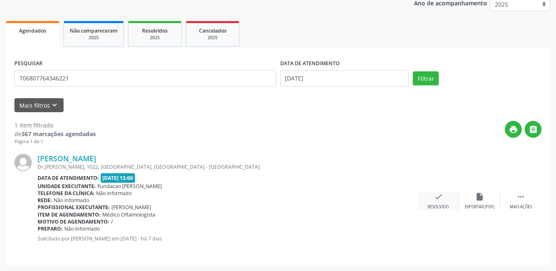
click at [440, 199] on icon "check" at bounding box center [438, 196] width 9 height 9
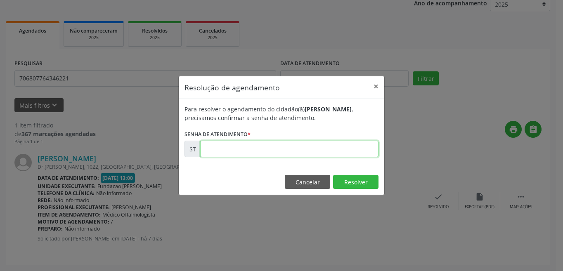
click at [265, 152] on input "text" at bounding box center [289, 149] width 178 height 17
type input "00018271"
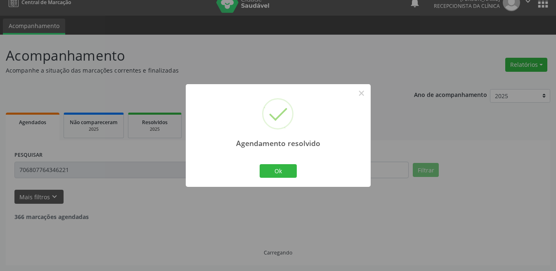
scroll to position [0, 0]
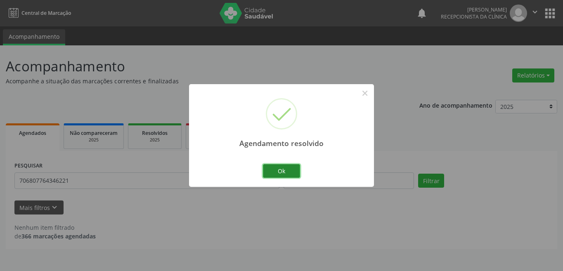
click at [270, 171] on button "Ok" at bounding box center [281, 171] width 37 height 14
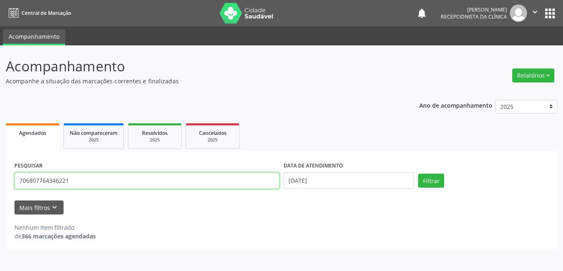
drag, startPoint x: 86, startPoint y: 180, endPoint x: 3, endPoint y: 179, distance: 82.6
click at [3, 179] on div "Acompanhamento Acompanhe a situação das marcações correntes e finalizadas Relat…" at bounding box center [281, 158] width 563 height 226
type input "7"
click at [418, 174] on button "Filtrar" at bounding box center [431, 181] width 26 height 14
drag, startPoint x: 102, startPoint y: 180, endPoint x: 8, endPoint y: 176, distance: 93.8
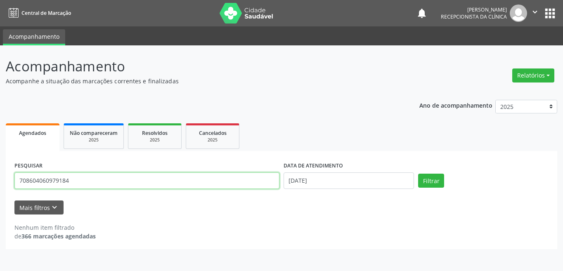
click at [8, 176] on div "PESQUISAR 708604060979184 DATA DE ATENDIMENTO 02/09/2025 Filtrar UNIDADE DE REF…" at bounding box center [282, 200] width 552 height 98
type input "0"
type input "898003741719864"
click at [418, 174] on button "Filtrar" at bounding box center [431, 181] width 26 height 14
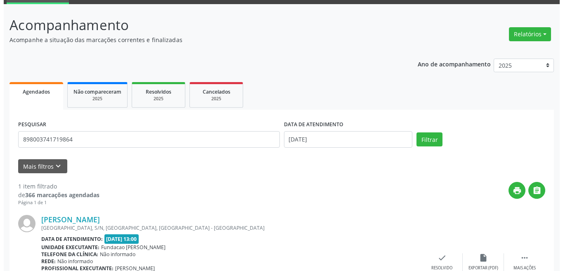
scroll to position [102, 0]
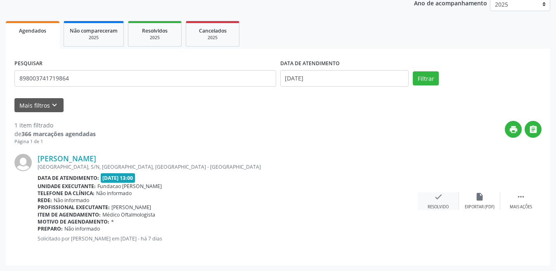
click at [432, 195] on div "check Resolvido" at bounding box center [438, 201] width 41 height 18
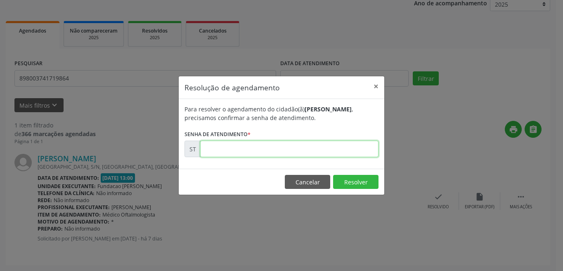
click at [239, 150] on input "text" at bounding box center [289, 149] width 178 height 17
type input "00018487"
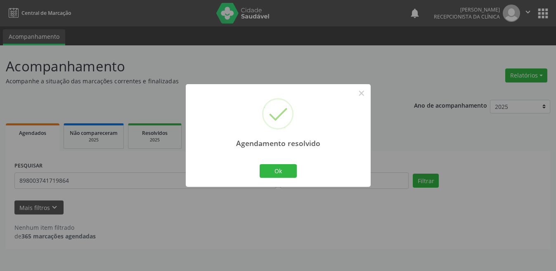
scroll to position [0, 0]
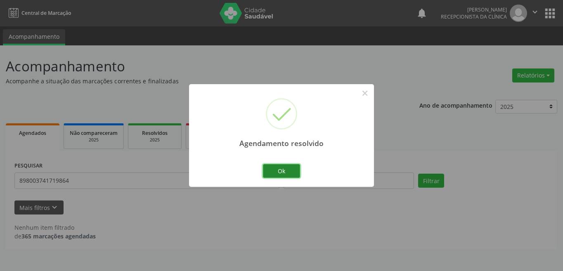
click at [272, 170] on button "Ok" at bounding box center [281, 171] width 37 height 14
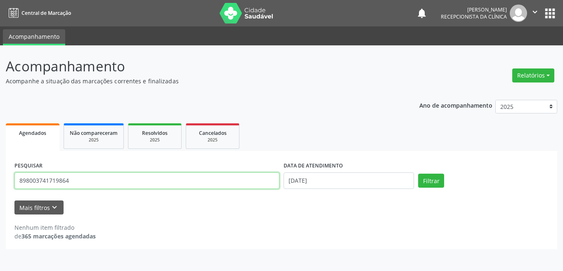
drag, startPoint x: 89, startPoint y: 180, endPoint x: 11, endPoint y: 178, distance: 78.1
click at [11, 178] on div "PESQUISAR 898003741719864 DATA DE ATENDIMENTO 02/09/2025 Filtrar UNIDADE DE REF…" at bounding box center [282, 200] width 552 height 98
type input "898004123434993"
click at [418, 174] on button "Filtrar" at bounding box center [431, 181] width 26 height 14
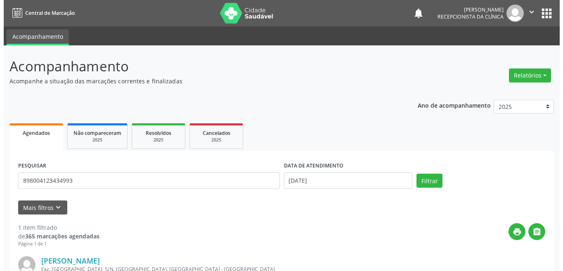
scroll to position [102, 0]
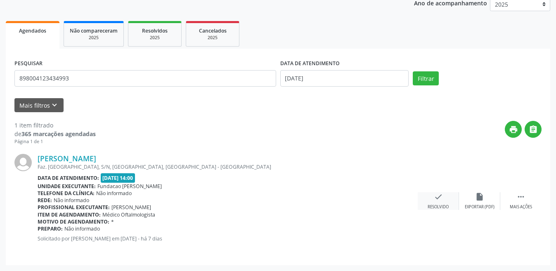
click at [447, 196] on div "check Resolvido" at bounding box center [438, 201] width 41 height 18
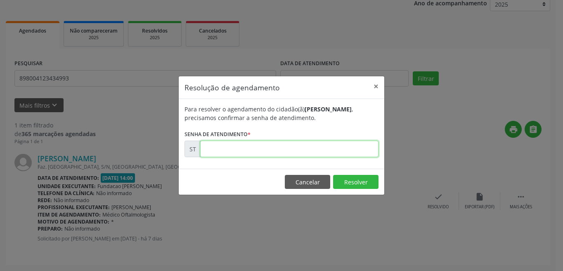
click at [259, 142] on input "text" at bounding box center [289, 149] width 178 height 17
type input "00018509"
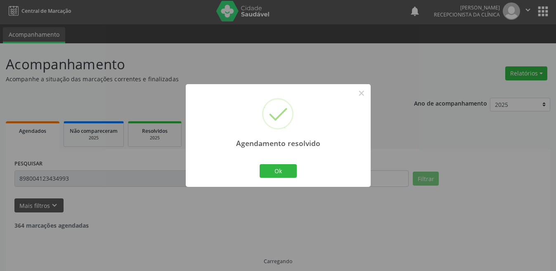
scroll to position [0, 0]
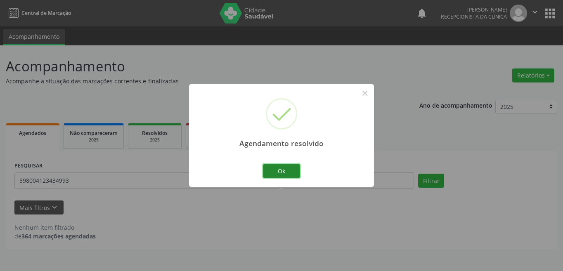
click at [269, 171] on button "Ok" at bounding box center [281, 171] width 37 height 14
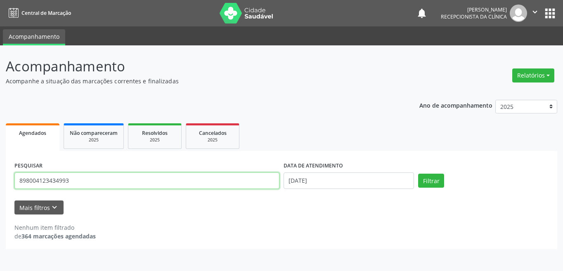
drag, startPoint x: 46, startPoint y: 181, endPoint x: 0, endPoint y: 185, distance: 46.0
click at [0, 185] on div "Acompanhamento Acompanhe a situação das marcações correntes e finalizadas Relat…" at bounding box center [281, 158] width 563 height 226
type input "898000542154457"
click at [418, 174] on button "Filtrar" at bounding box center [431, 181] width 26 height 14
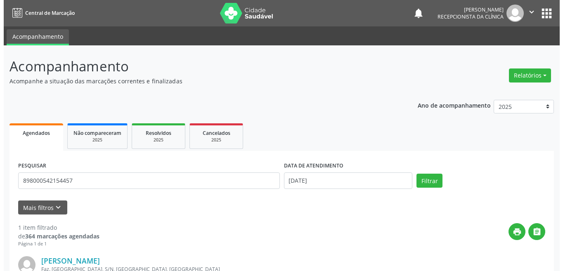
scroll to position [83, 0]
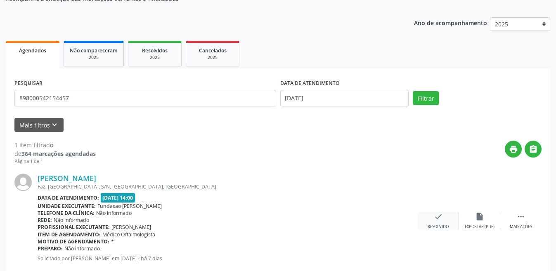
click at [440, 218] on icon "check" at bounding box center [438, 216] width 9 height 9
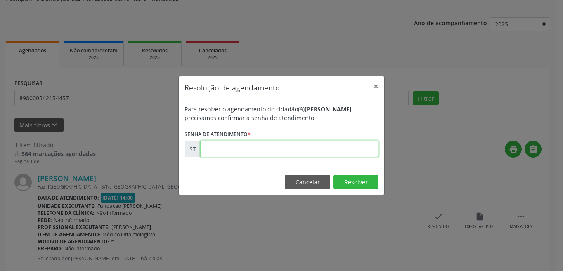
click at [272, 147] on input "text" at bounding box center [289, 149] width 178 height 17
type input "00018549"
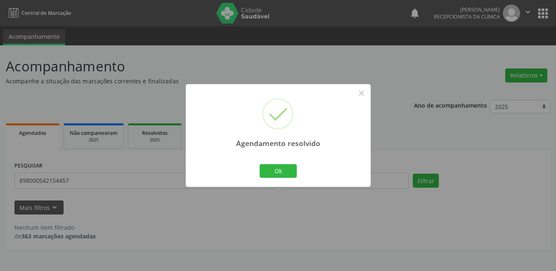
scroll to position [0, 0]
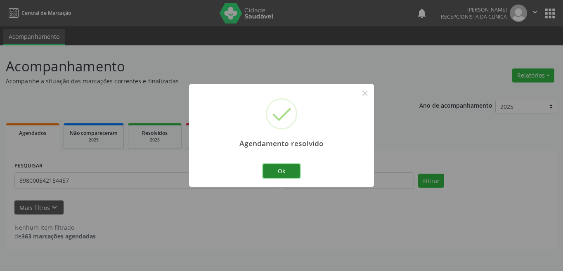
click at [273, 174] on button "Ok" at bounding box center [281, 171] width 37 height 14
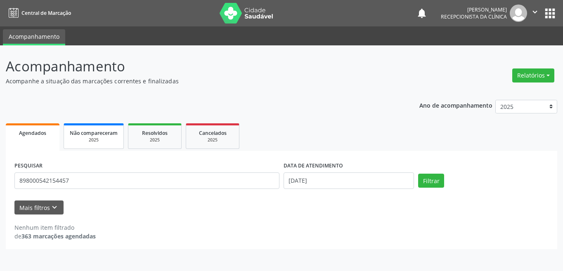
click at [85, 140] on div "2025" at bounding box center [94, 140] width 48 height 6
click at [41, 133] on span "Agendados" at bounding box center [32, 133] width 27 height 7
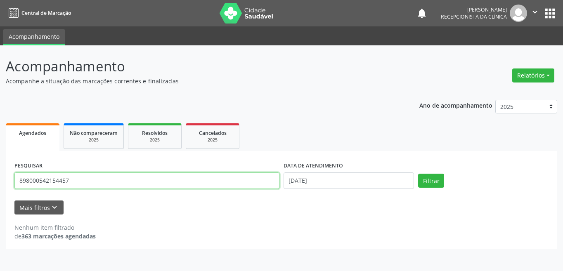
drag, startPoint x: 97, startPoint y: 182, endPoint x: 6, endPoint y: 171, distance: 92.3
click at [6, 171] on div "PESQUISAR 898000542154457 DATA DE ATENDIMENTO 02/09/2025 Filtrar UNIDADE DE REF…" at bounding box center [282, 200] width 552 height 98
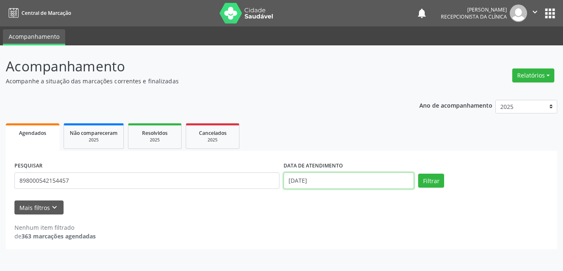
click at [338, 181] on input "[DATE]" at bounding box center [349, 181] width 130 height 17
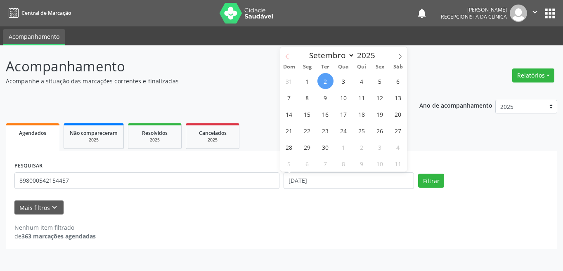
click at [286, 54] on icon at bounding box center [288, 57] width 6 height 6
select select "7"
click at [361, 114] on span "14" at bounding box center [362, 114] width 16 height 16
type input "14/08/2025"
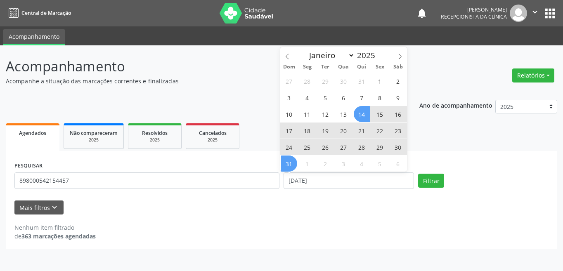
click at [289, 163] on span "31" at bounding box center [289, 164] width 16 height 16
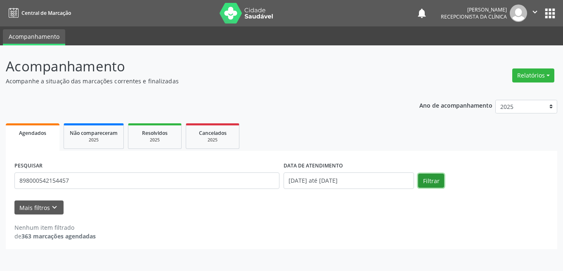
click at [432, 183] on button "Filtrar" at bounding box center [431, 181] width 26 height 14
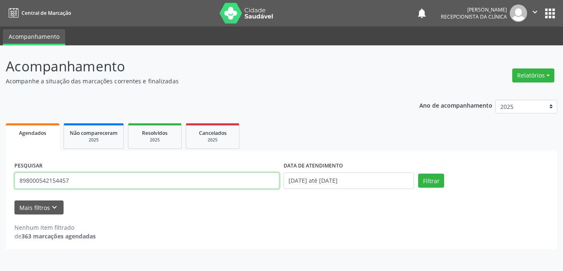
drag, startPoint x: 35, startPoint y: 180, endPoint x: 0, endPoint y: 179, distance: 34.7
click at [0, 179] on div "Acompanhamento Acompanhe a situação das marcações correntes e finalizadas Relat…" at bounding box center [281, 158] width 563 height 226
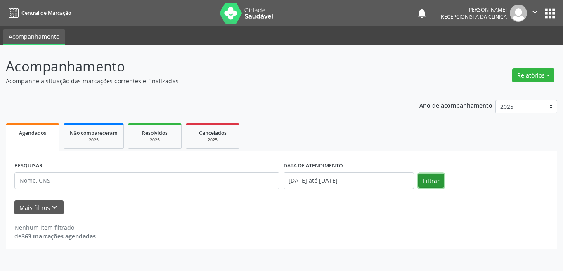
click at [430, 178] on button "Filtrar" at bounding box center [431, 181] width 26 height 14
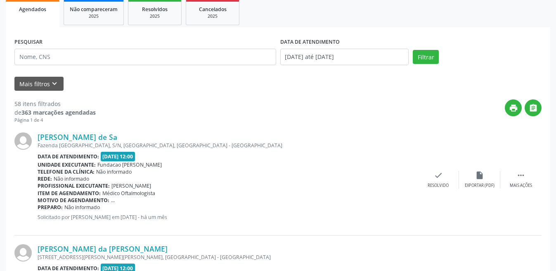
scroll to position [83, 0]
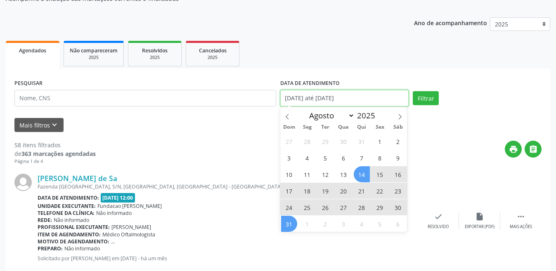
click at [363, 95] on input "14/08/2025 até 31/08/2025" at bounding box center [344, 98] width 129 height 17
click at [361, 173] on span "14" at bounding box center [362, 174] width 16 height 16
type input "14/08/2025"
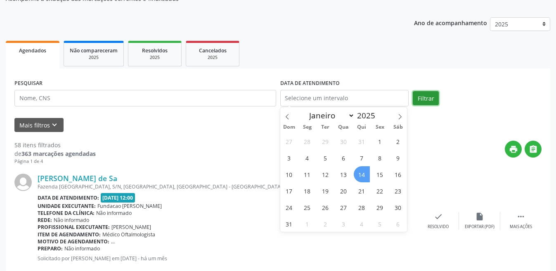
click at [423, 100] on button "Filtrar" at bounding box center [426, 98] width 26 height 14
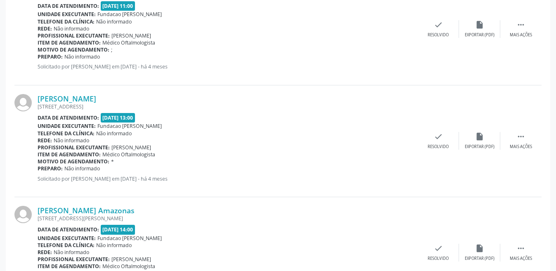
scroll to position [1685, 0]
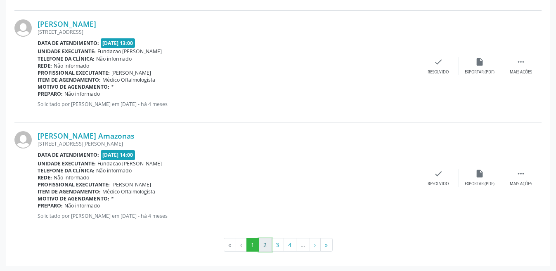
click at [266, 247] on button "2" at bounding box center [265, 245] width 13 height 14
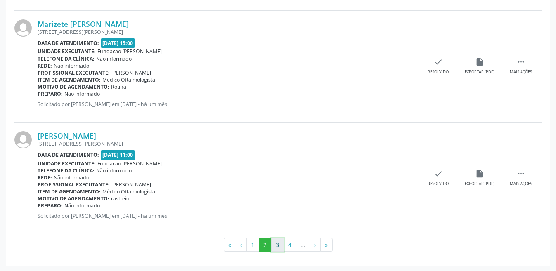
click at [275, 246] on button "3" at bounding box center [277, 245] width 13 height 14
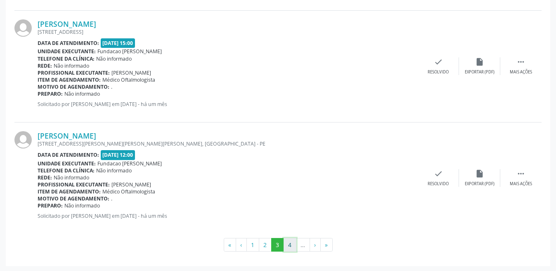
click at [294, 246] on button "4" at bounding box center [290, 245] width 13 height 14
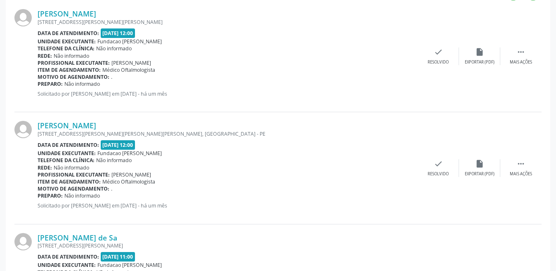
scroll to position [0, 0]
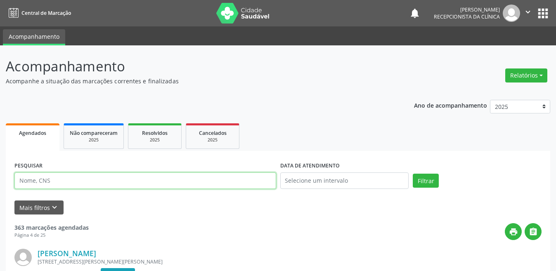
click at [98, 180] on input "text" at bounding box center [145, 181] width 262 height 17
type input "maria julia dantas lima"
click at [413, 174] on button "Filtrar" at bounding box center [426, 181] width 26 height 14
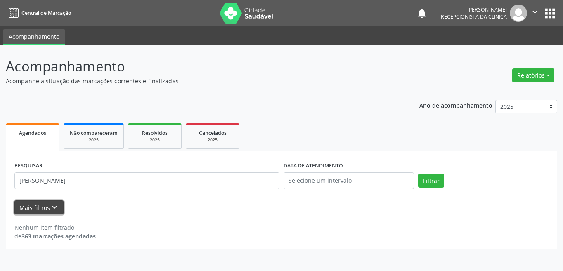
click at [53, 207] on icon "keyboard_arrow_down" at bounding box center [54, 207] width 9 height 9
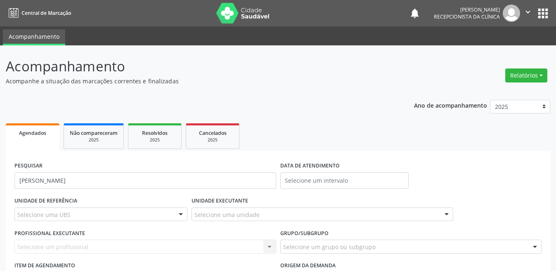
scroll to position [81, 0]
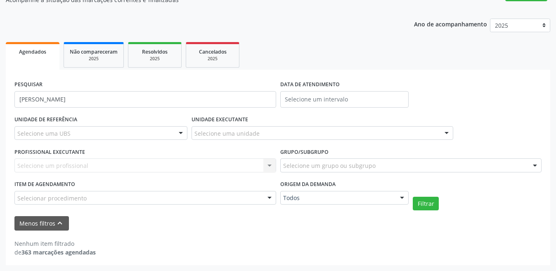
click at [247, 195] on div "Selecionar procedimento" at bounding box center [145, 198] width 262 height 14
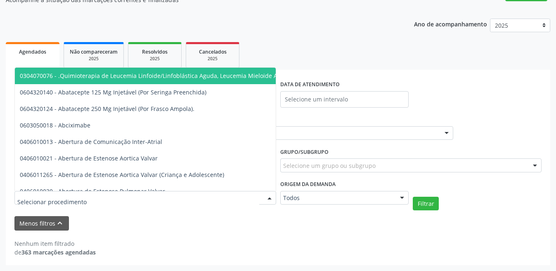
click at [451, 76] on div "PESQUISAR maria julia dantas lima DATA DE ATENDIMENTO UNIDADE DE REFERÊNCIA Sel…" at bounding box center [278, 168] width 545 height 196
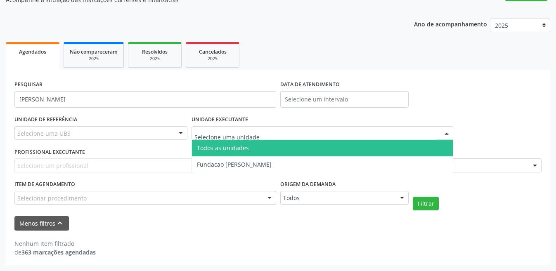
click at [244, 162] on span "Fundacao [PERSON_NAME]" at bounding box center [234, 165] width 75 height 8
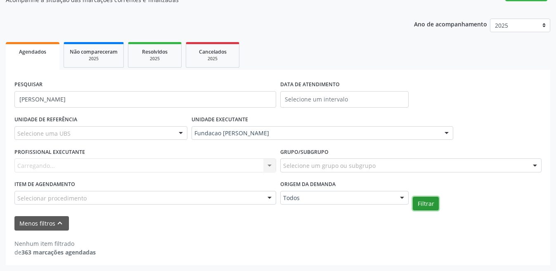
click at [430, 204] on button "Filtrar" at bounding box center [426, 204] width 26 height 14
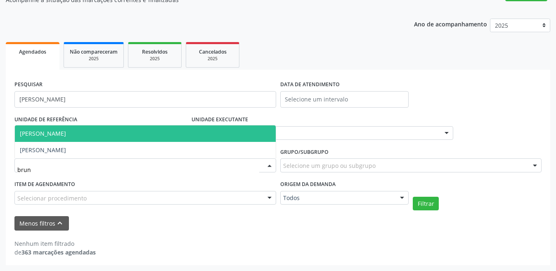
type input "bruna"
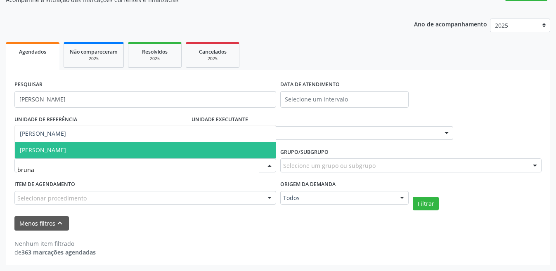
click at [59, 154] on span "[PERSON_NAME]" at bounding box center [43, 150] width 46 height 8
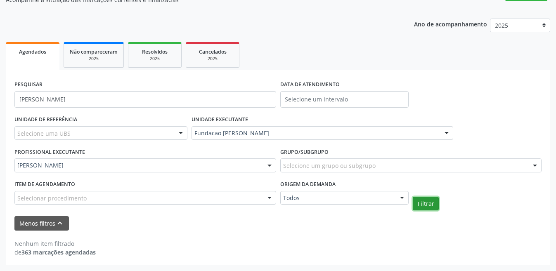
click at [418, 204] on button "Filtrar" at bounding box center [426, 204] width 26 height 14
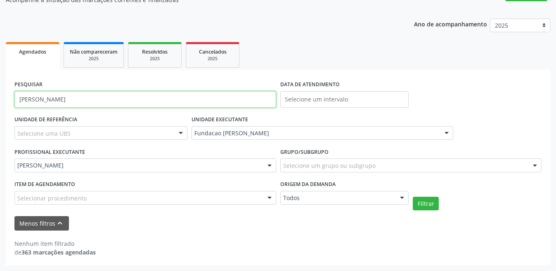
drag, startPoint x: 90, startPoint y: 100, endPoint x: 0, endPoint y: 98, distance: 89.6
click at [0, 98] on div "Acompanhamento Acompanhe a situação das marcações correntes e finalizadas Relat…" at bounding box center [278, 117] width 556 height 307
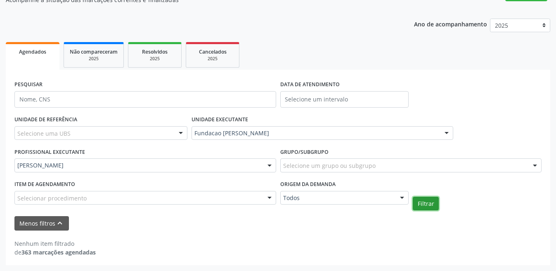
click at [425, 203] on button "Filtrar" at bounding box center [426, 204] width 26 height 14
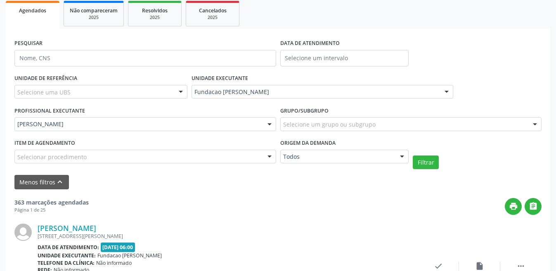
scroll to position [0, 0]
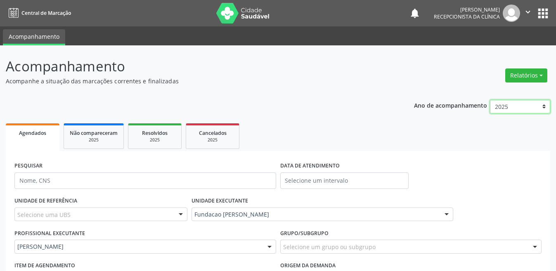
click at [531, 109] on select "2025 2024" at bounding box center [520, 107] width 60 height 14
click at [467, 81] on header "Acompanhamento Acompanhe a situação das marcações correntes e finalizadas Relat…" at bounding box center [278, 70] width 545 height 29
click at [540, 76] on button "Relatórios" at bounding box center [526, 76] width 42 height 14
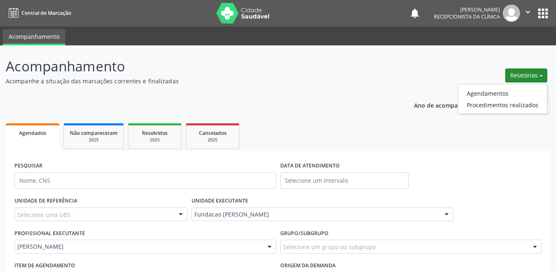
click at [470, 69] on header "Acompanhamento Acompanhe a situação das marcações correntes e finalizadas Relat…" at bounding box center [278, 70] width 545 height 29
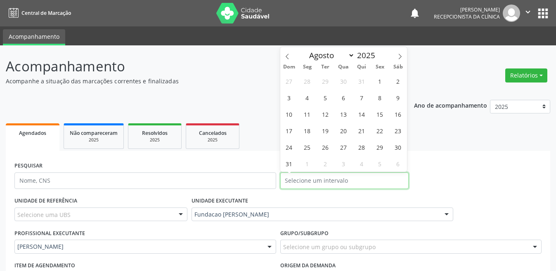
click at [351, 180] on input "text" at bounding box center [344, 181] width 129 height 17
click at [289, 57] on icon at bounding box center [288, 57] width 6 height 6
click at [401, 57] on icon at bounding box center [400, 56] width 3 height 5
select select "7"
click at [357, 112] on span "14" at bounding box center [362, 114] width 16 height 16
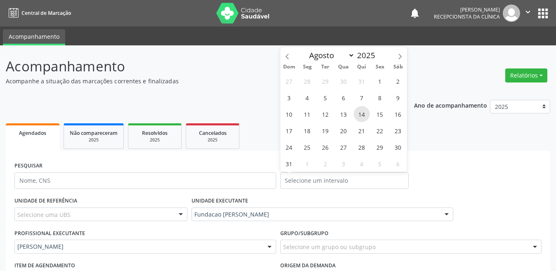
type input "14/08/2025"
click at [362, 112] on span "14" at bounding box center [362, 114] width 16 height 16
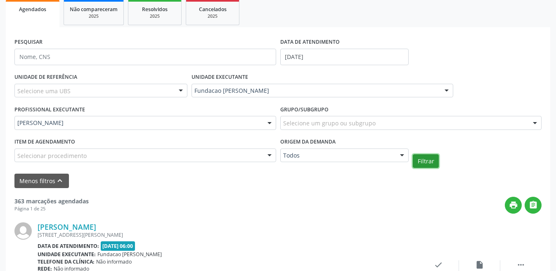
click at [429, 161] on button "Filtrar" at bounding box center [426, 161] width 26 height 14
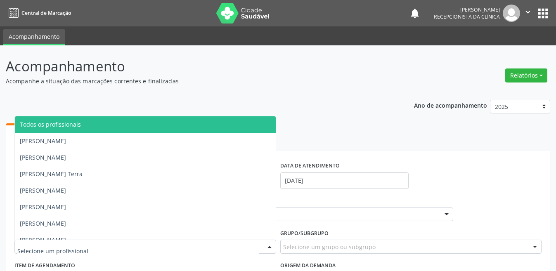
click at [95, 122] on span "Todos os profissionais" at bounding box center [145, 124] width 261 height 17
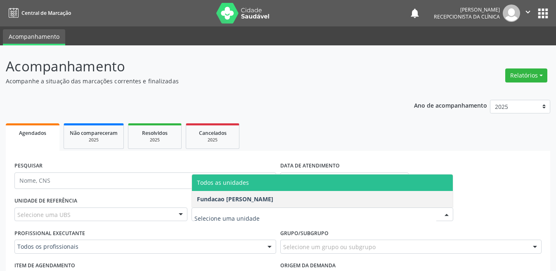
click at [249, 182] on span "Todos as unidades" at bounding box center [322, 183] width 261 height 17
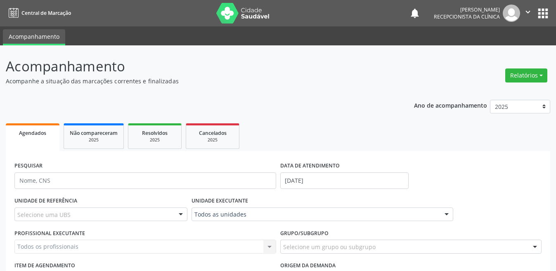
scroll to position [81, 0]
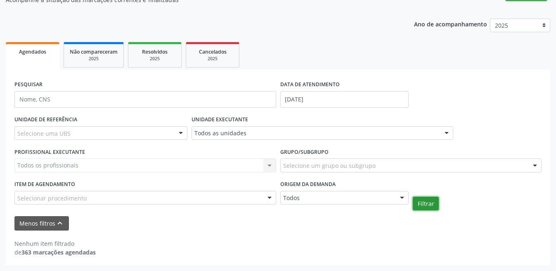
click at [427, 206] on button "Filtrar" at bounding box center [426, 204] width 26 height 14
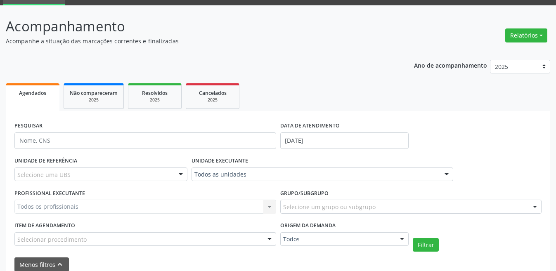
scroll to position [0, 0]
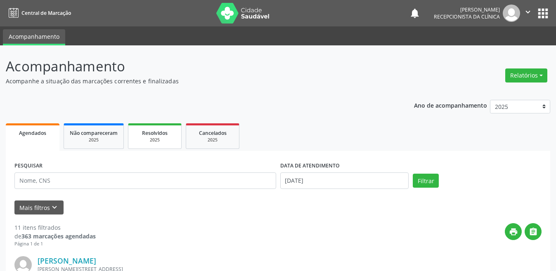
click at [159, 142] on div "2025" at bounding box center [154, 140] width 41 height 6
